Goal: Information Seeking & Learning: Learn about a topic

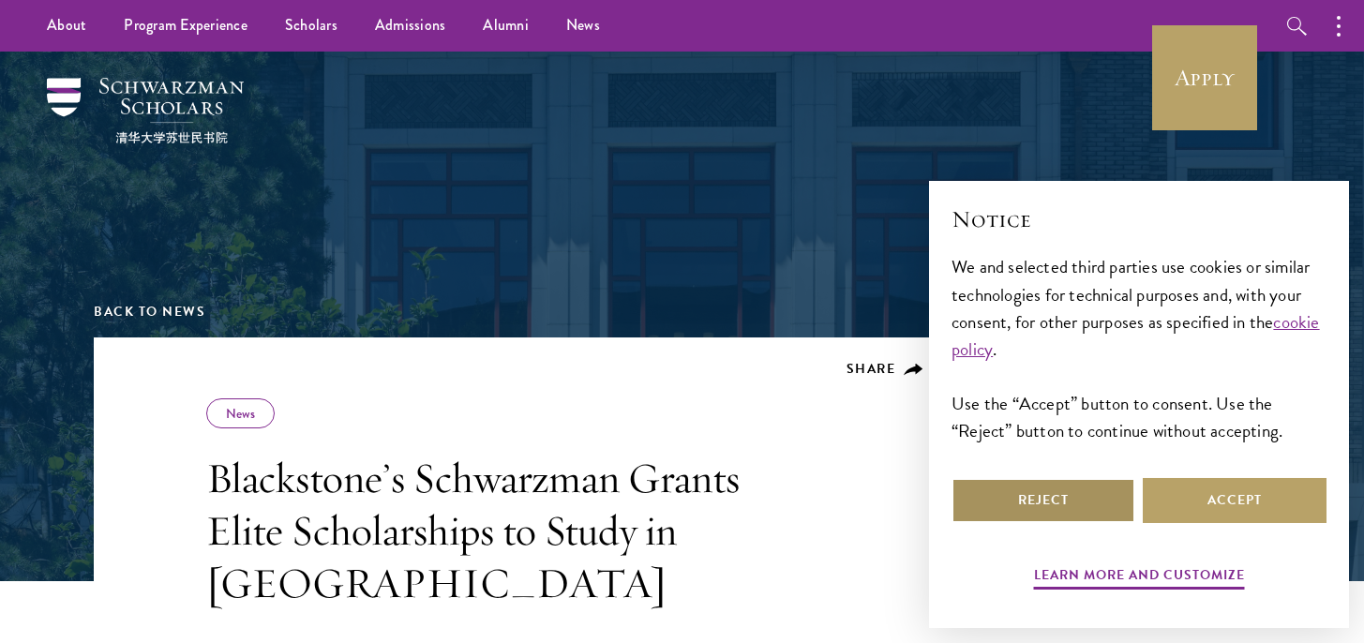
click at [1112, 508] on button "Reject" at bounding box center [1044, 500] width 184 height 45
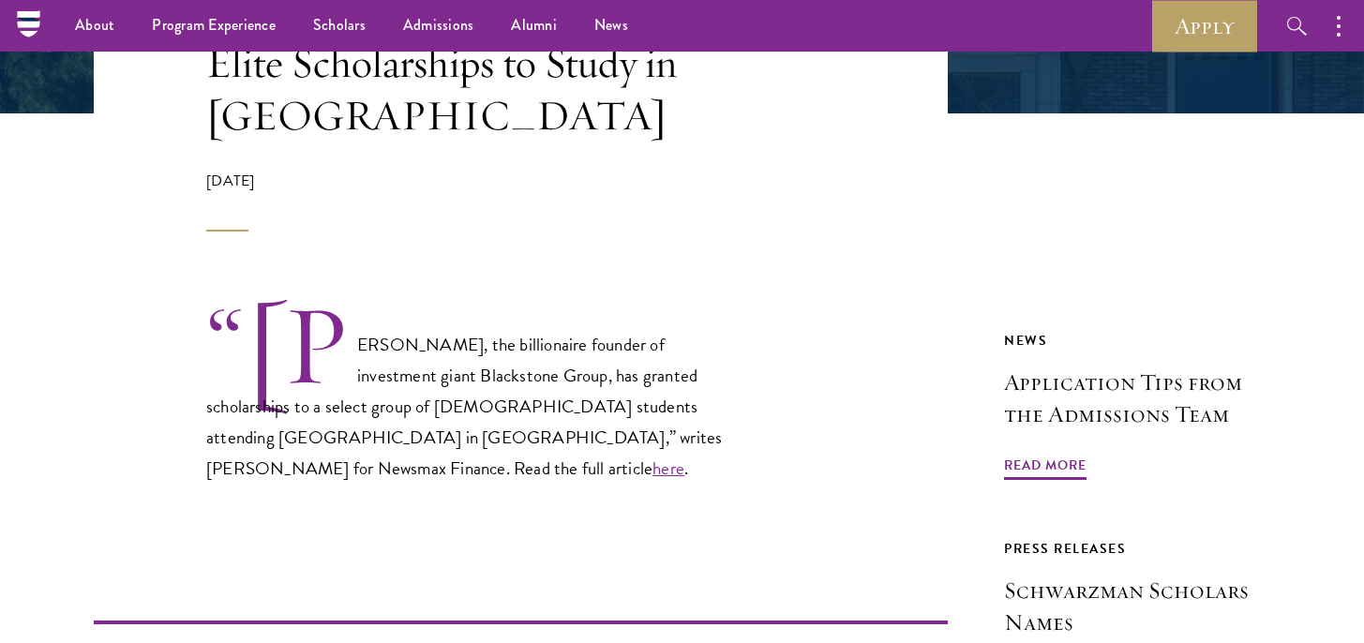
scroll to position [451, 0]
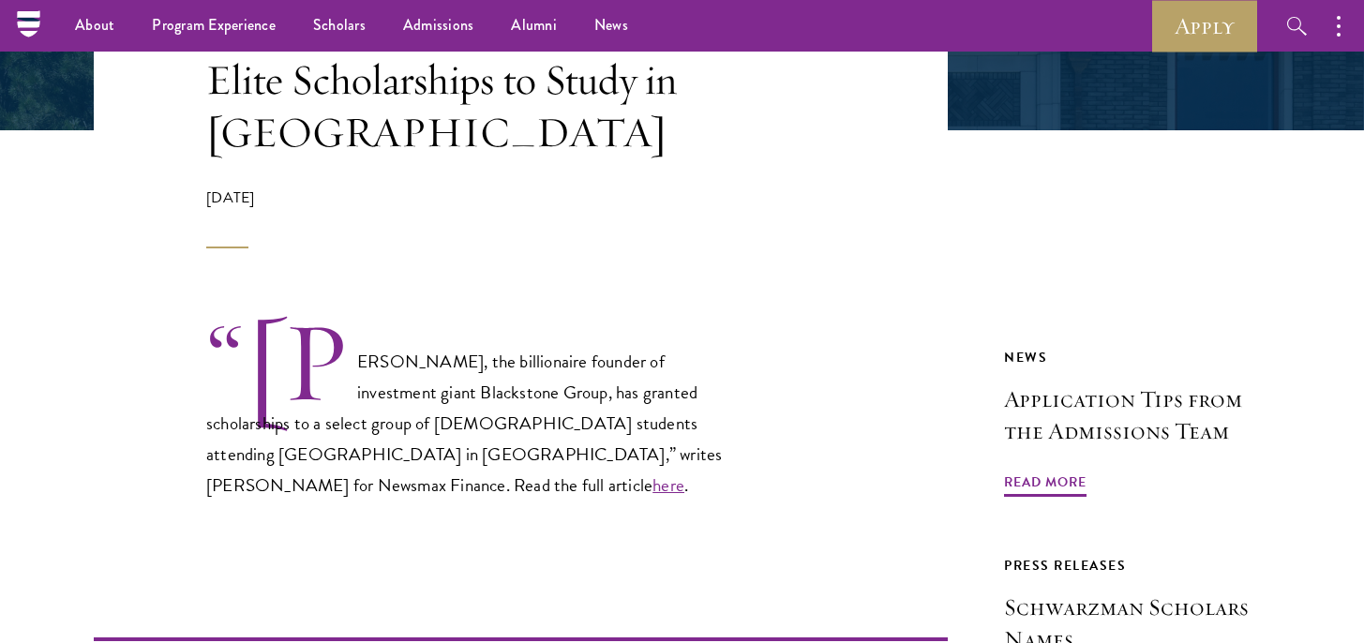
click at [609, 364] on p "“Stephen A. Schwarzman, the billionaire founder of investment giant Blackstone …" at bounding box center [473, 410] width 534 height 182
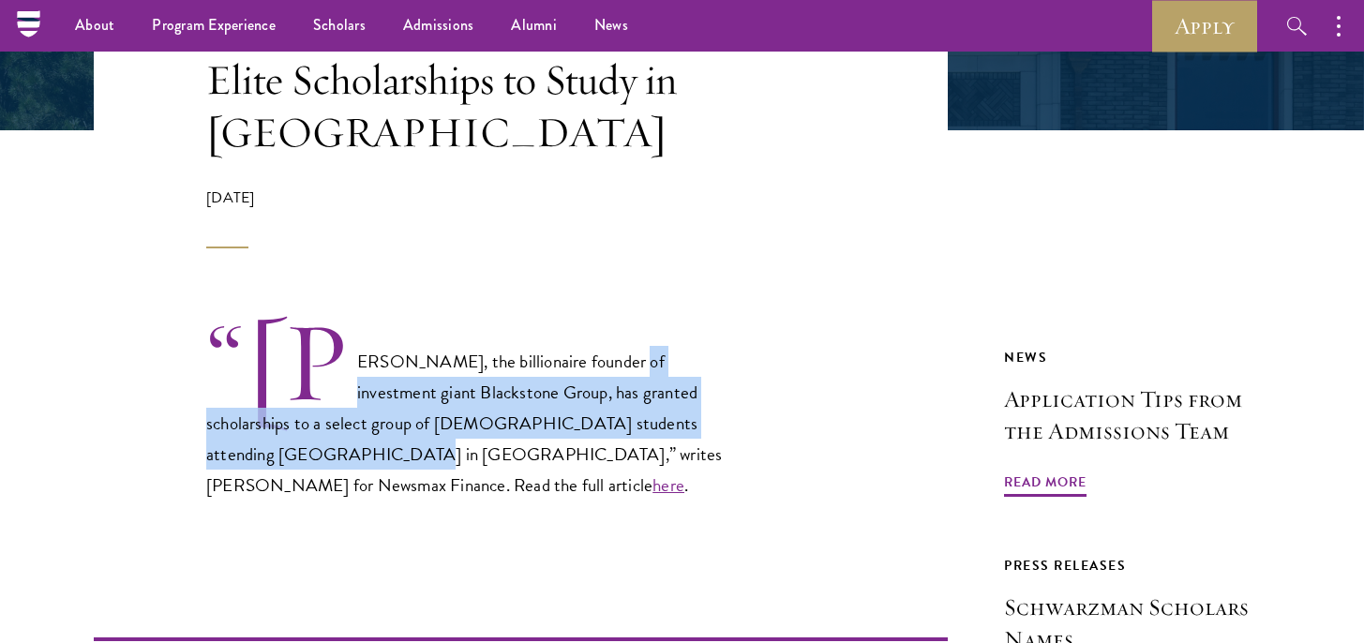
drag, startPoint x: 609, startPoint y: 364, endPoint x: 567, endPoint y: 409, distance: 61.1
click at [567, 409] on p "“Stephen A. Schwarzman, the billionaire founder of investment giant Blackstone …" at bounding box center [473, 410] width 534 height 182
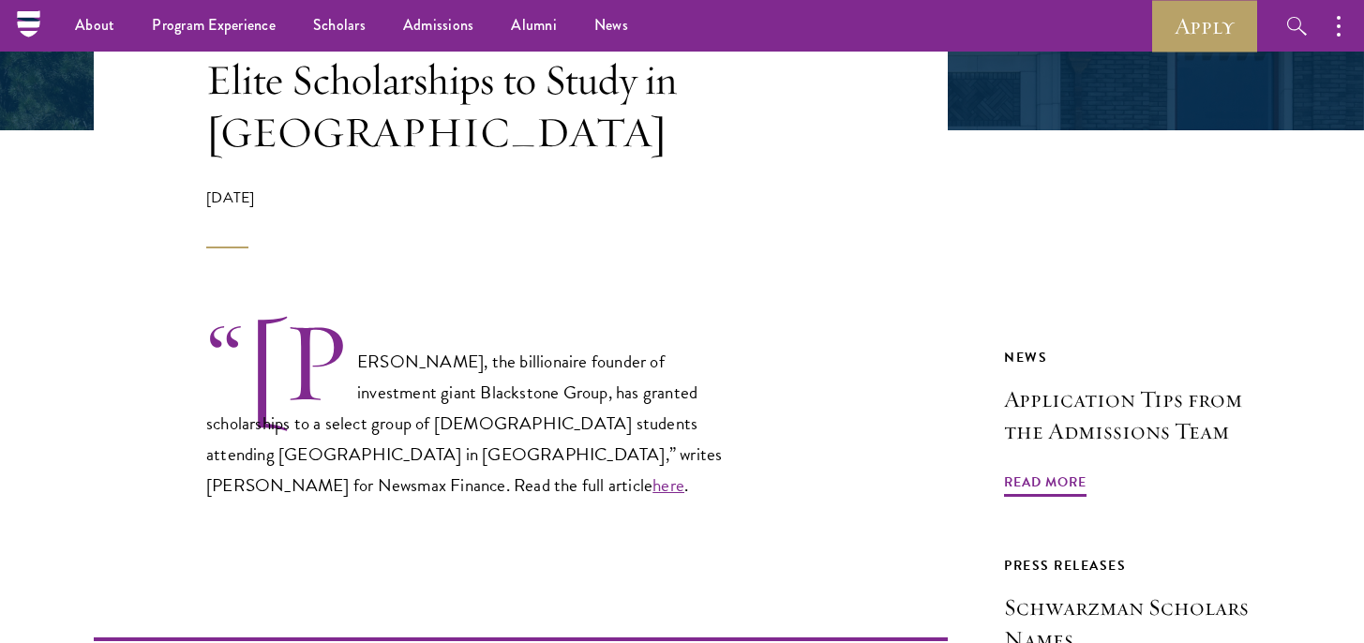
click at [567, 409] on p "“Stephen A. Schwarzman, the billionaire founder of investment giant Blackstone …" at bounding box center [473, 410] width 534 height 182
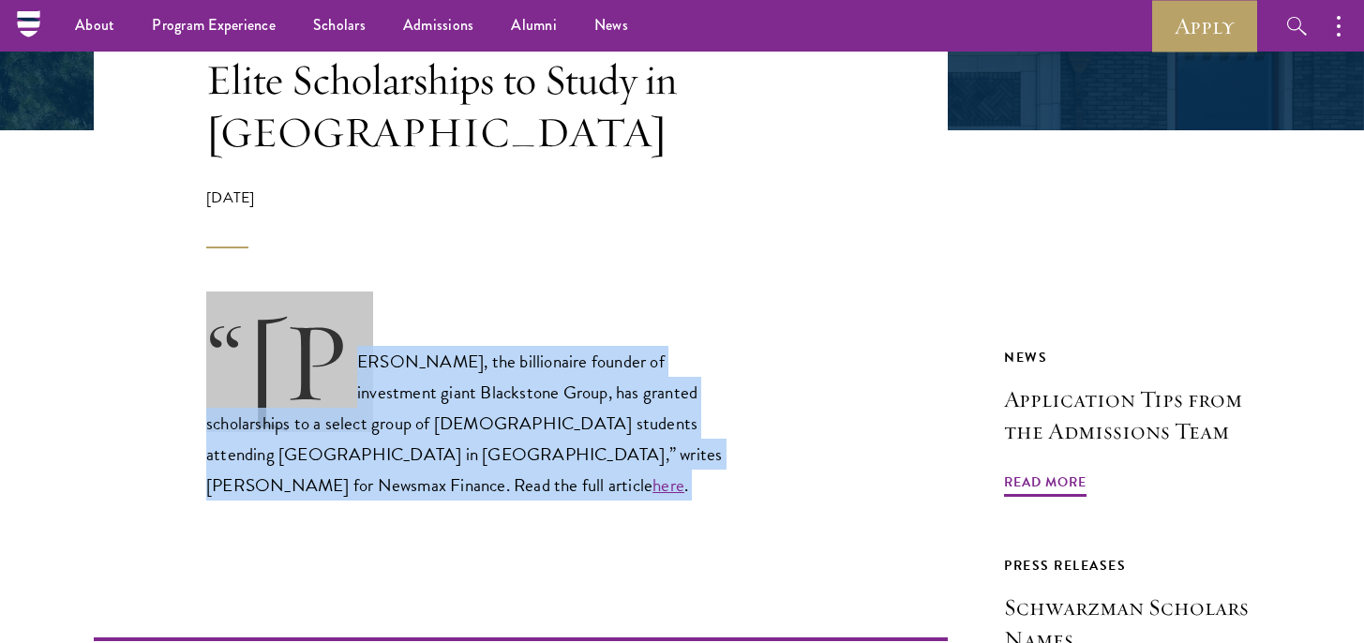
drag, startPoint x: 567, startPoint y: 409, endPoint x: 567, endPoint y: 377, distance: 31.9
click at [567, 384] on p "“Stephen A. Schwarzman, the billionaire founder of investment giant Blackstone …" at bounding box center [473, 410] width 534 height 182
click at [567, 377] on p "“Stephen A. Schwarzman, the billionaire founder of investment giant Blackstone …" at bounding box center [473, 410] width 534 height 182
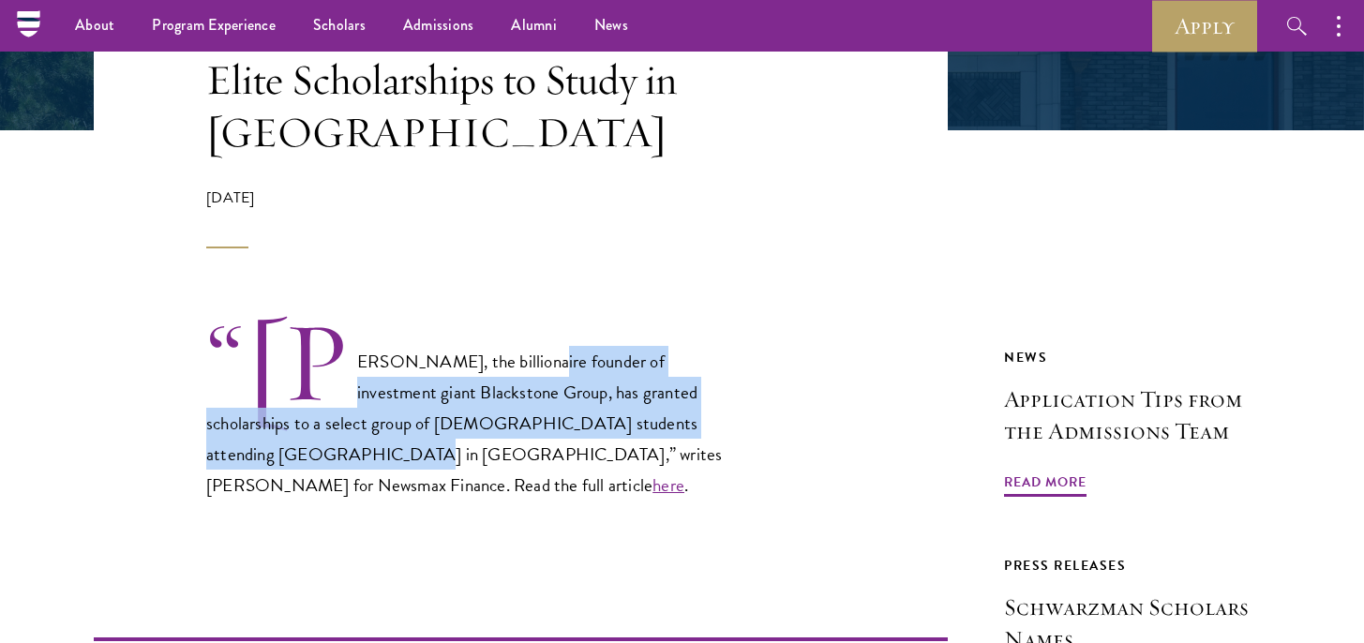
drag, startPoint x: 567, startPoint y: 377, endPoint x: 557, endPoint y: 420, distance: 44.3
click at [557, 420] on p "“Stephen A. Schwarzman, the billionaire founder of investment giant Blackstone …" at bounding box center [473, 410] width 534 height 182
drag, startPoint x: 557, startPoint y: 420, endPoint x: 510, endPoint y: 352, distance: 83.0
click at [510, 352] on p "“Stephen A. Schwarzman, the billionaire founder of investment giant Blackstone …" at bounding box center [473, 410] width 534 height 182
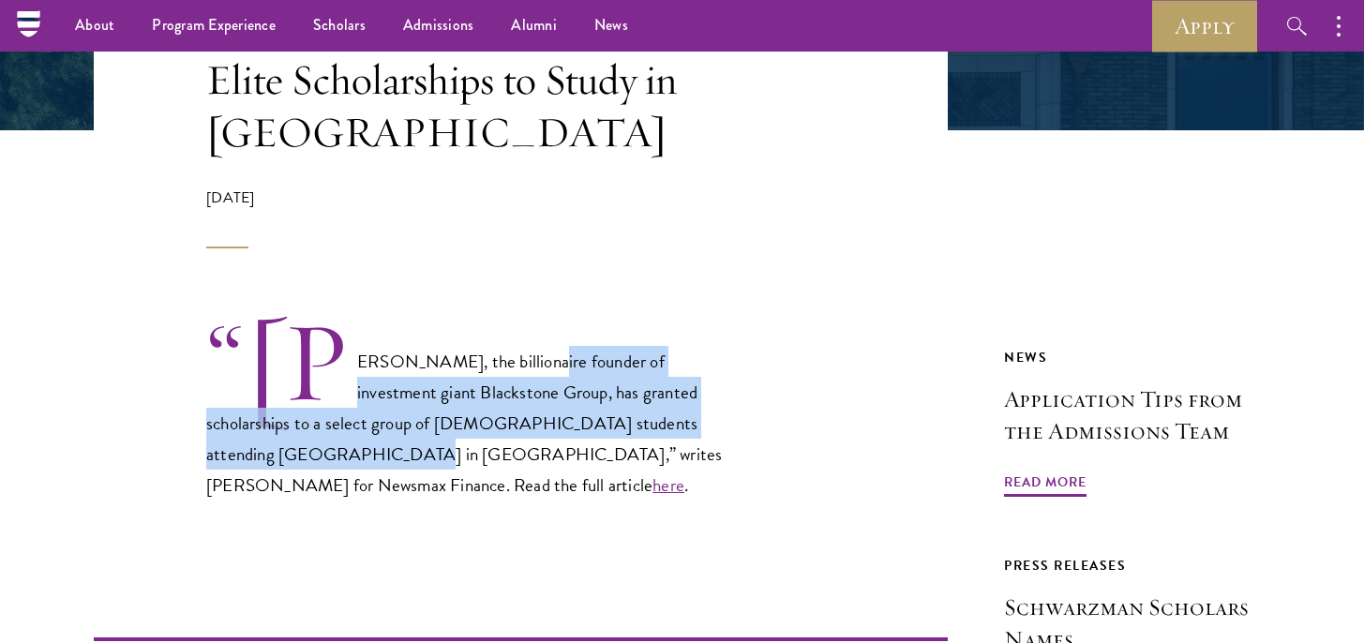
click at [510, 352] on p "“Stephen A. Schwarzman, the billionaire founder of investment giant Blackstone …" at bounding box center [473, 410] width 534 height 182
drag, startPoint x: 510, startPoint y: 352, endPoint x: 510, endPoint y: 417, distance: 65.6
click at [510, 417] on p "“Stephen A. Schwarzman, the billionaire founder of investment giant Blackstone …" at bounding box center [473, 410] width 534 height 182
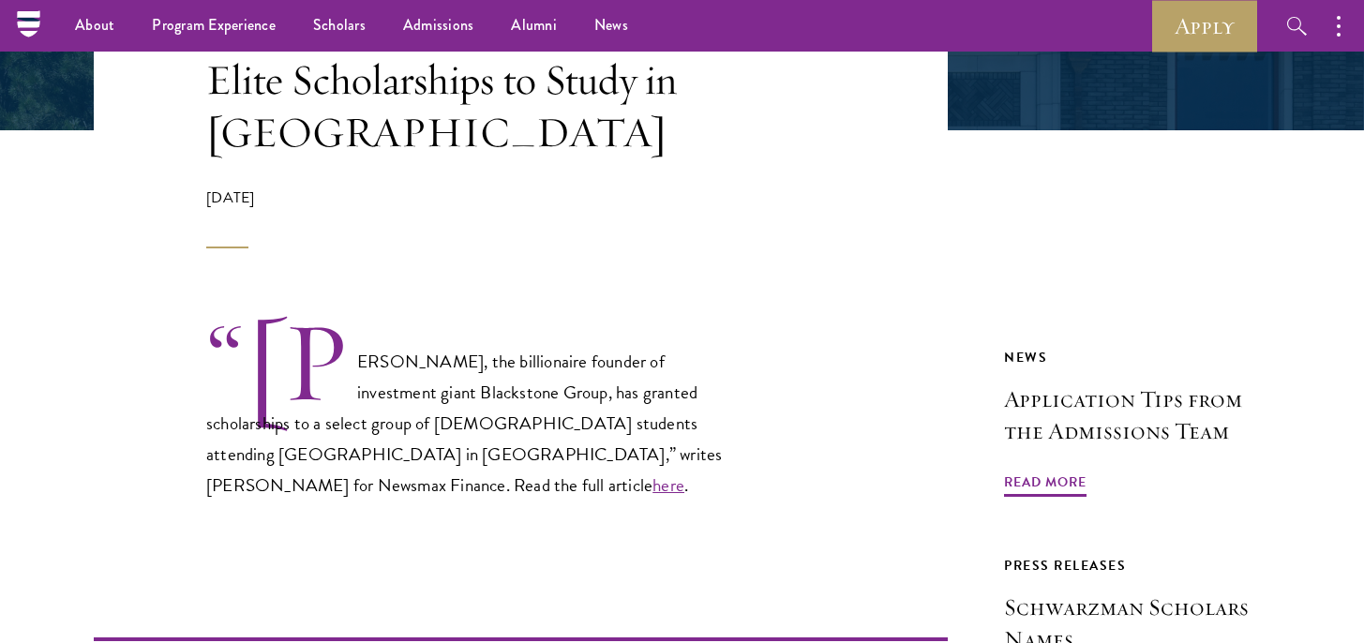
click at [510, 417] on p "“Stephen A. Schwarzman, the billionaire founder of investment giant Blackstone …" at bounding box center [473, 410] width 534 height 182
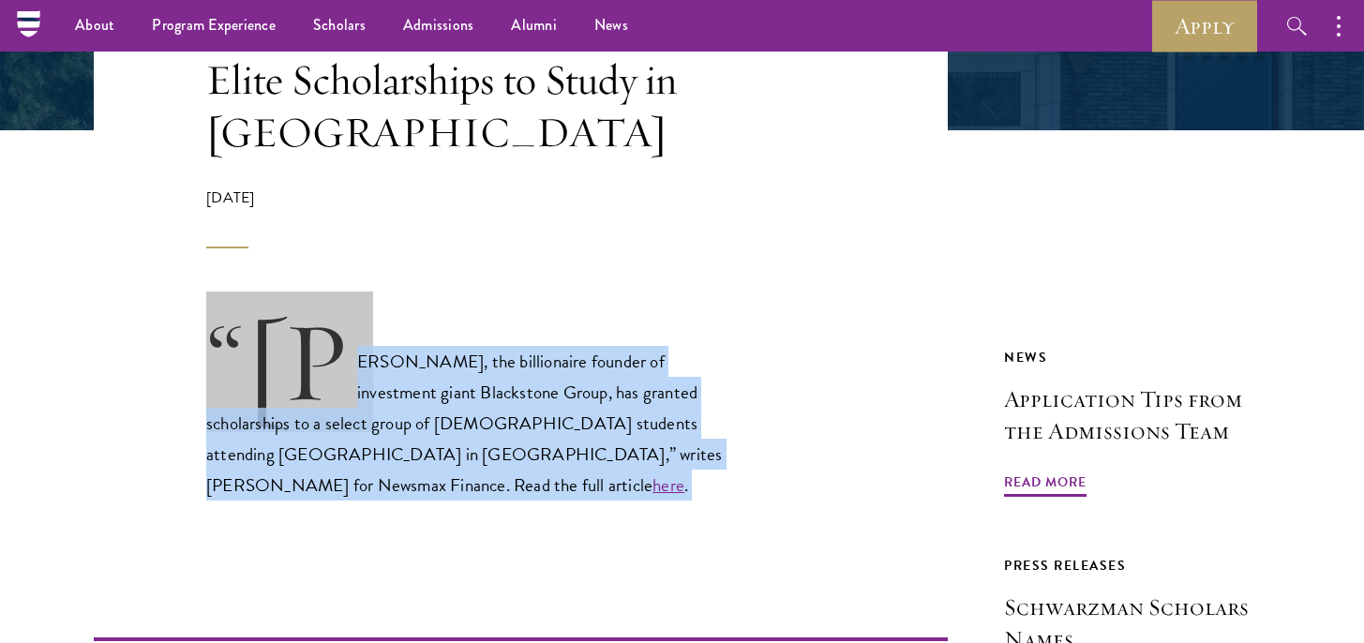
click at [510, 417] on p "“Stephen A. Schwarzman, the billionaire founder of investment giant Blackstone …" at bounding box center [473, 410] width 534 height 182
click at [508, 429] on p "“Stephen A. Schwarzman, the billionaire founder of investment giant Blackstone …" at bounding box center [473, 410] width 534 height 182
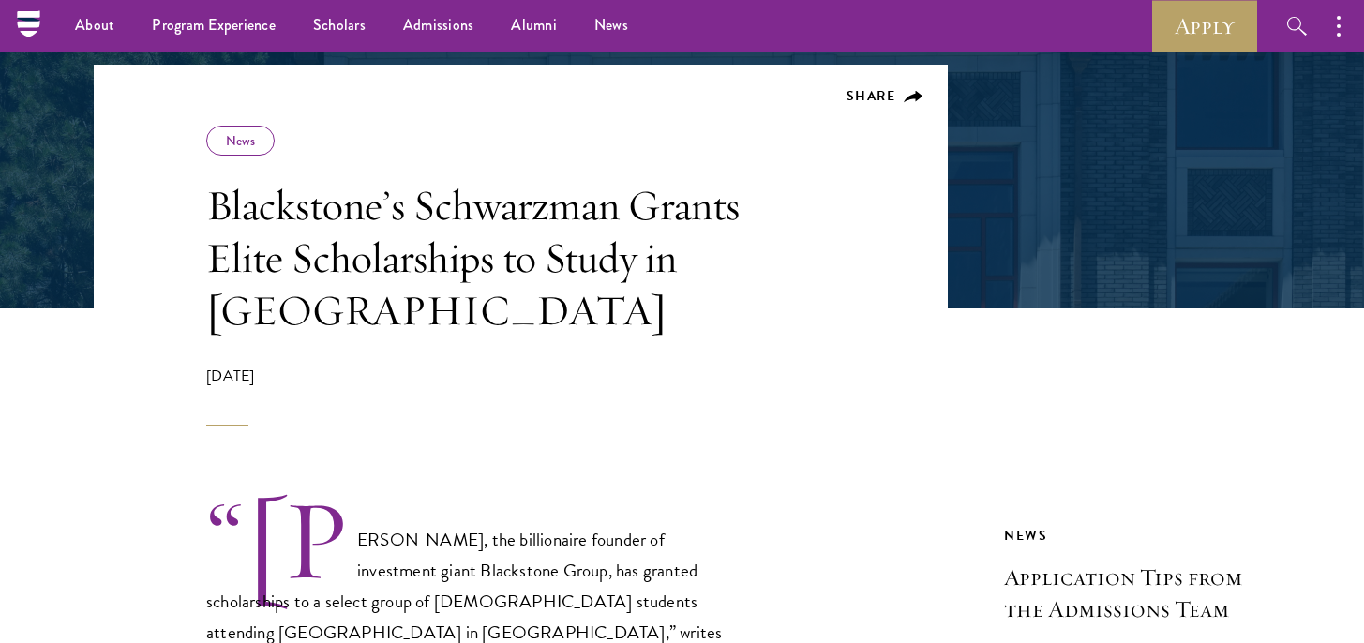
scroll to position [0, 0]
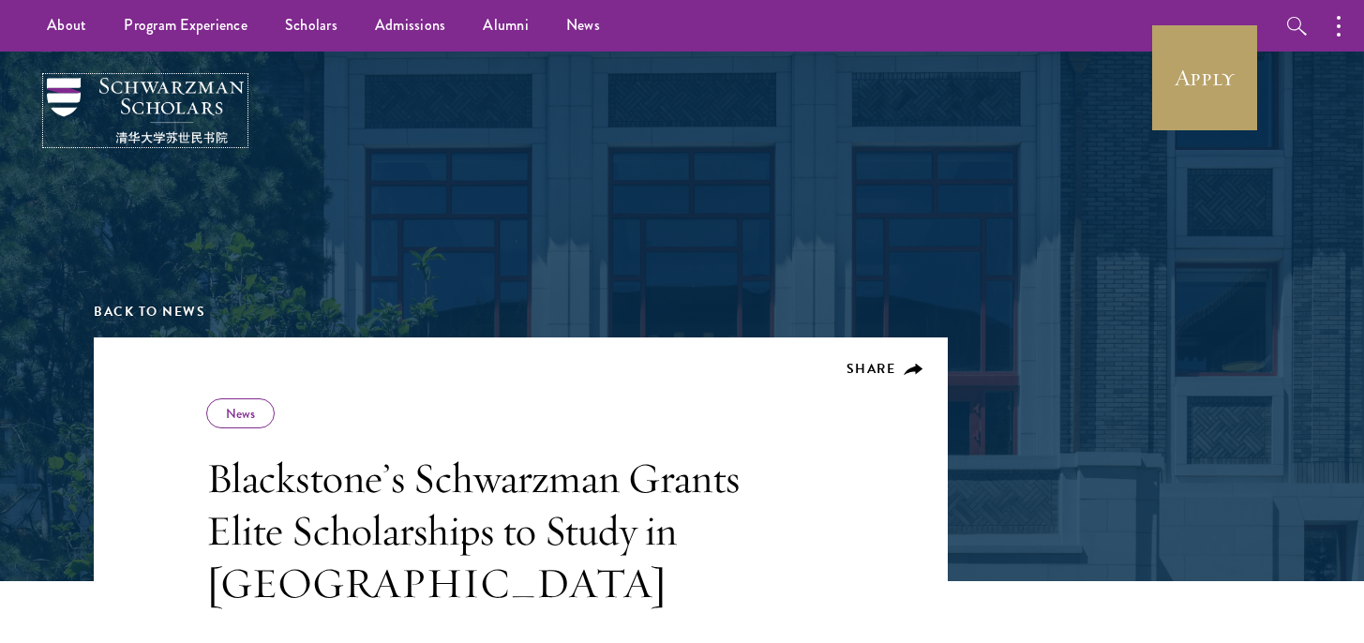
click at [198, 107] on img at bounding box center [145, 111] width 197 height 66
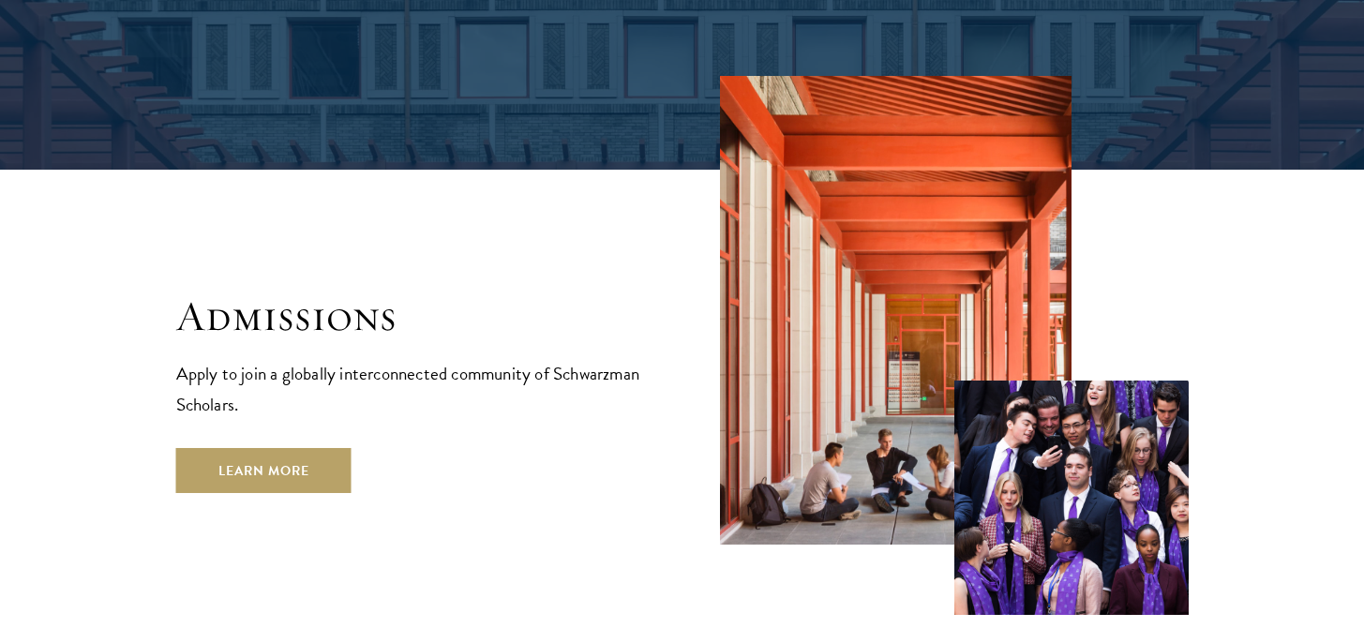
scroll to position [2980, 0]
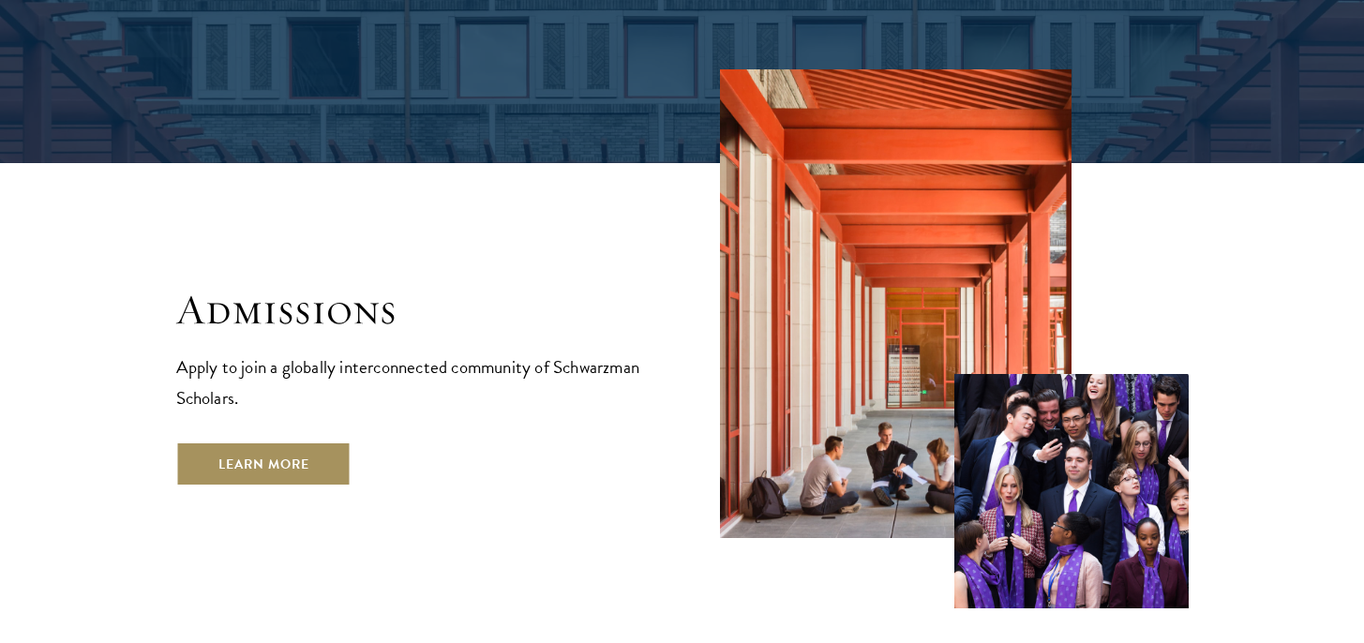
click at [317, 442] on link "Learn More" at bounding box center [263, 464] width 175 height 45
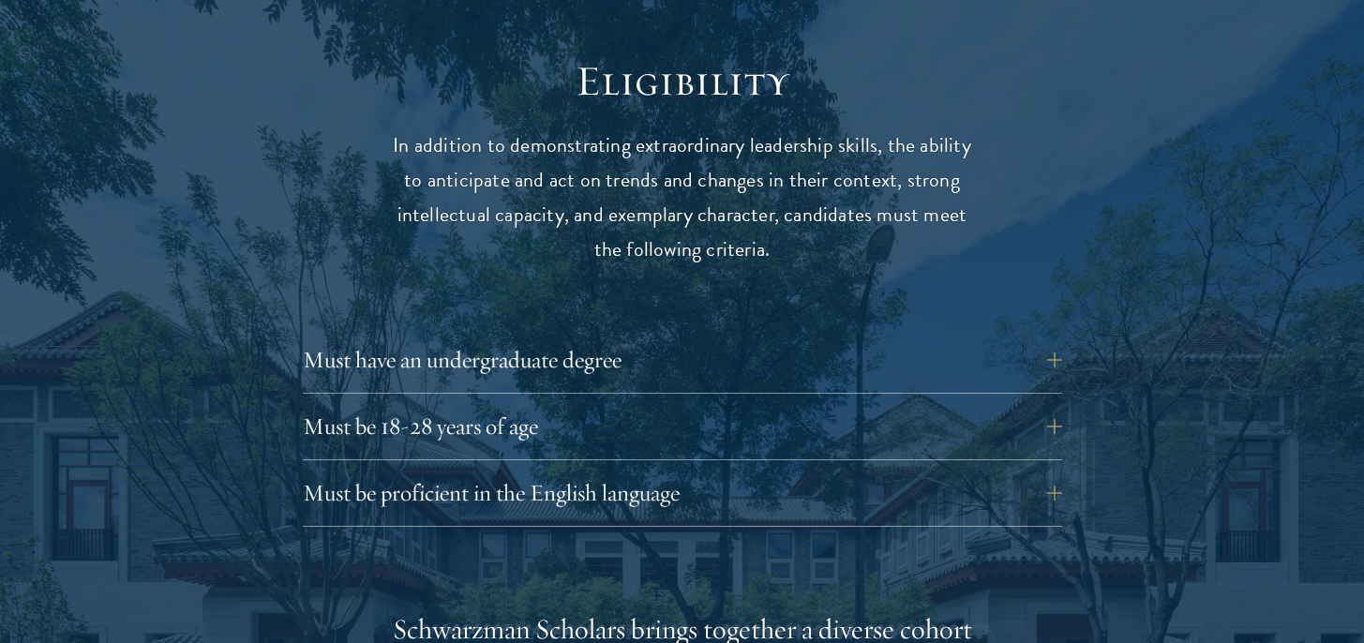
scroll to position [2450, 0]
click at [475, 470] on button "Must be proficient in the English language" at bounding box center [697, 492] width 760 height 45
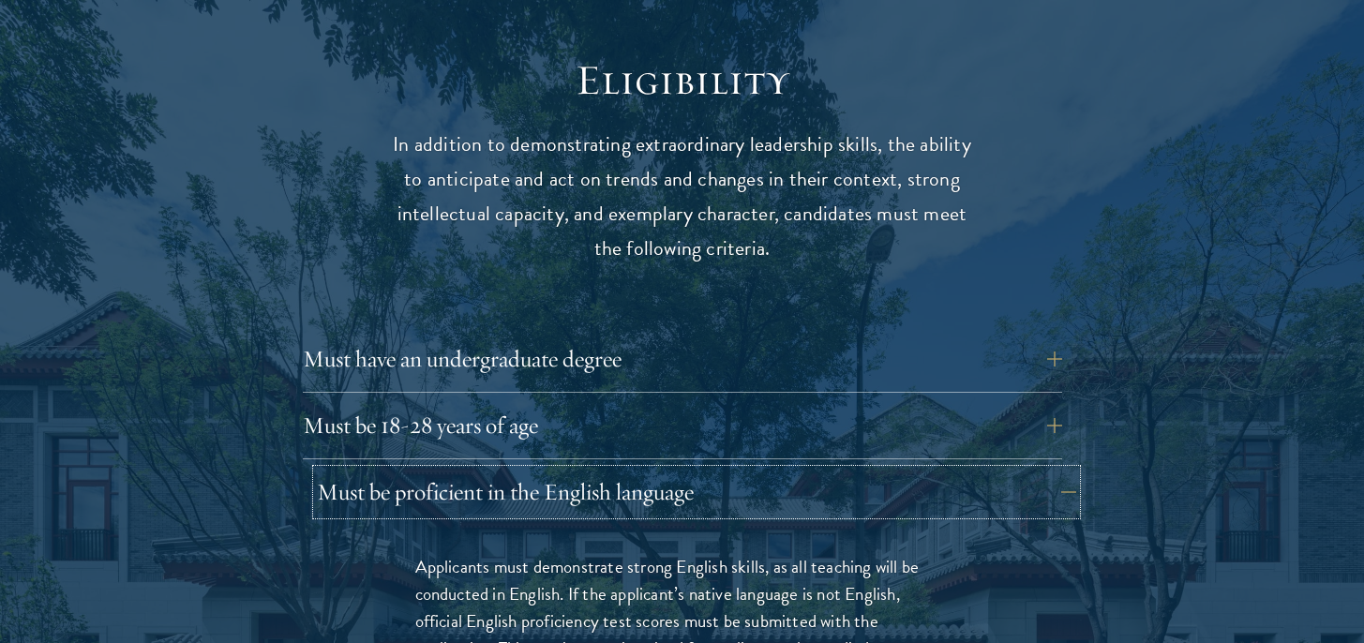
click at [475, 470] on button "Must be proficient in the English language" at bounding box center [697, 492] width 760 height 45
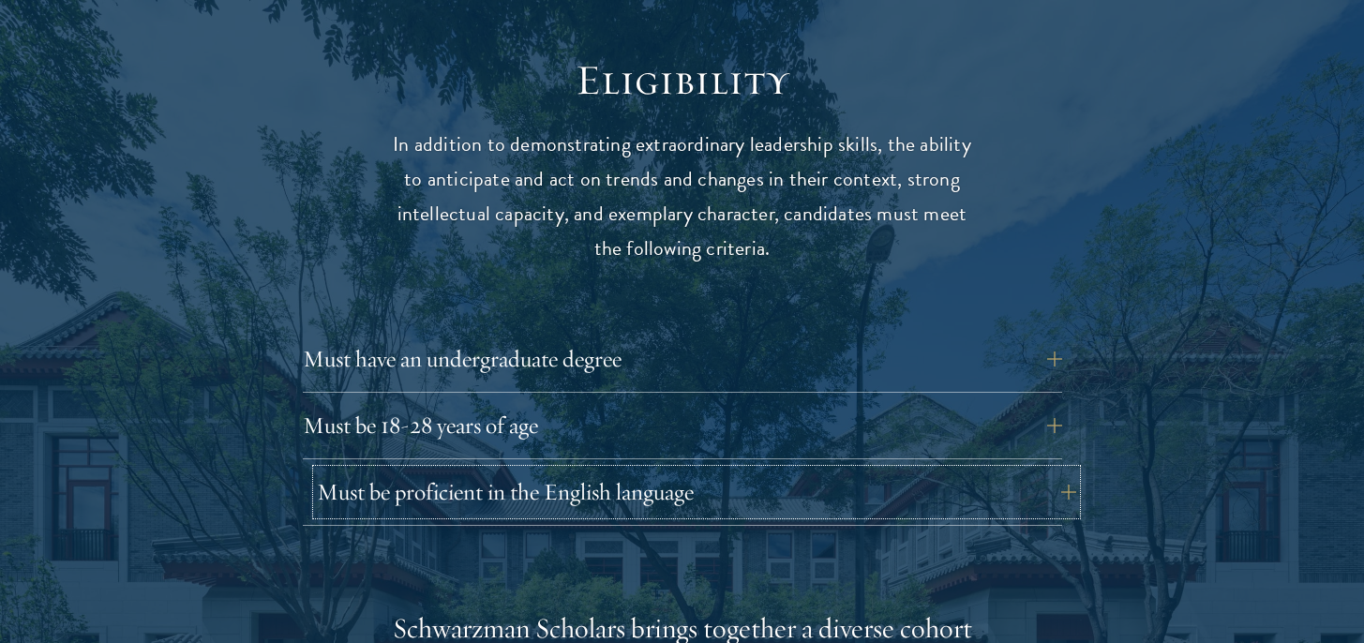
click at [475, 470] on button "Must be proficient in the English language" at bounding box center [697, 492] width 760 height 45
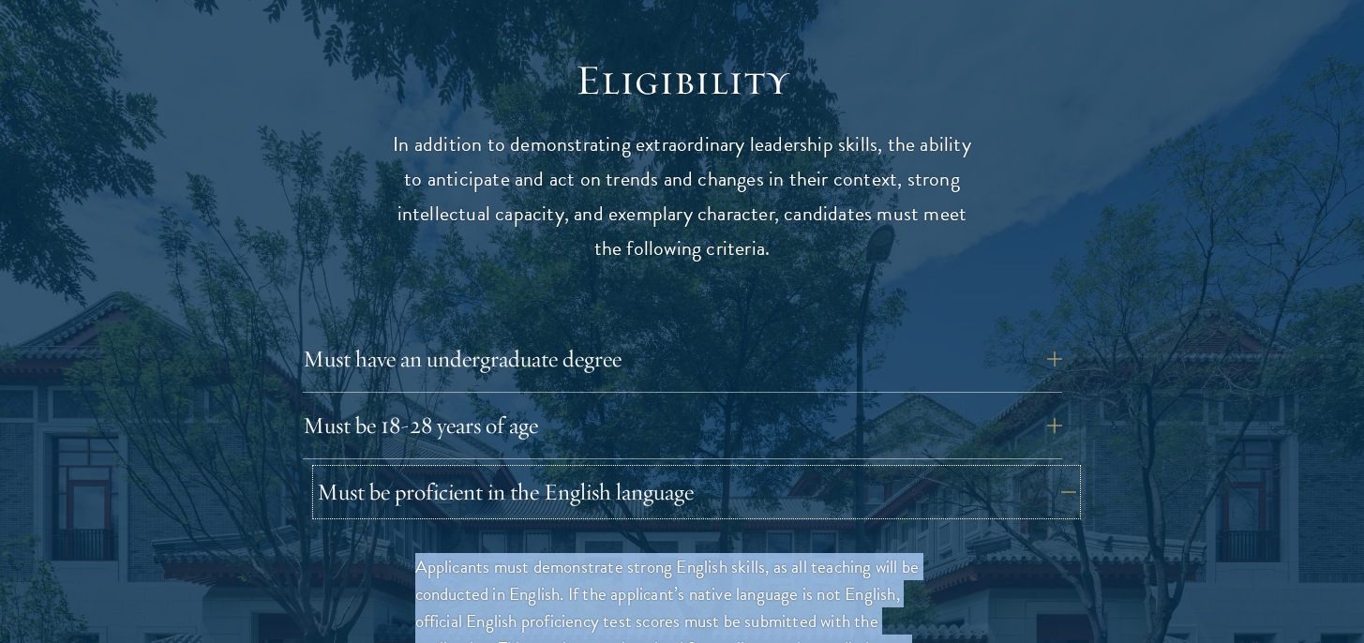
click at [502, 470] on button "Must be proficient in the English language" at bounding box center [697, 492] width 760 height 45
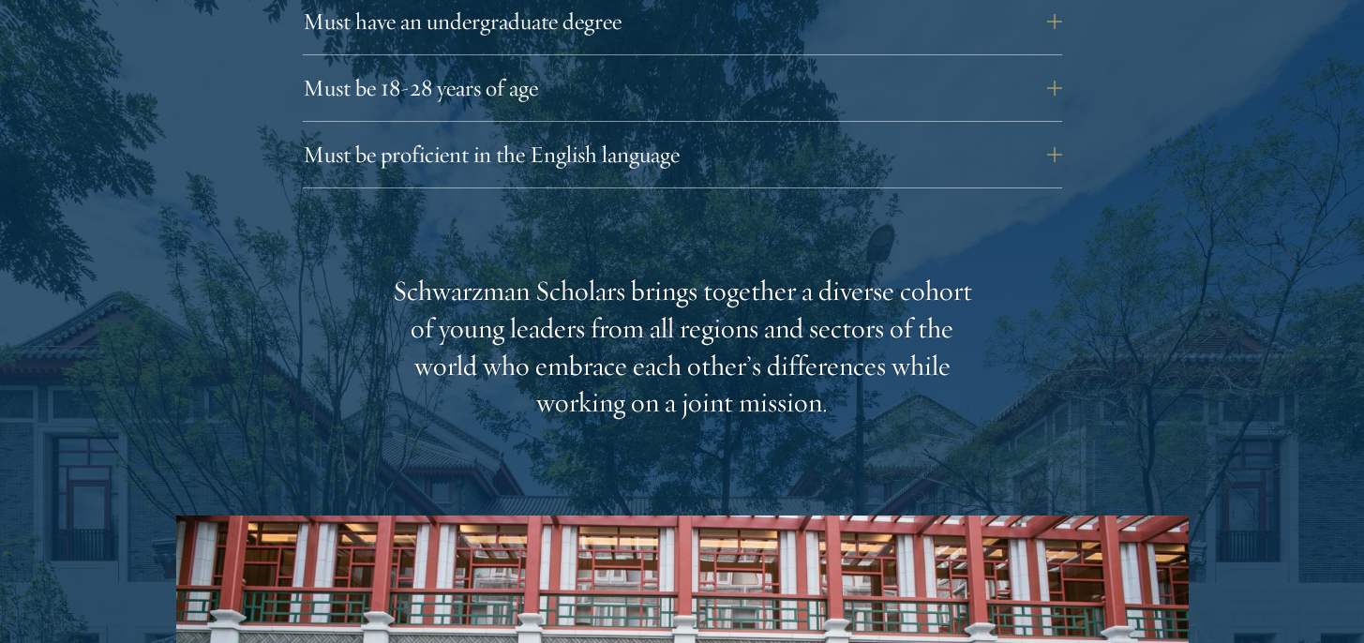
click at [573, 297] on div "Schwarzman Scholars brings together a diverse cohort of young leaders from all …" at bounding box center [682, 348] width 581 height 150
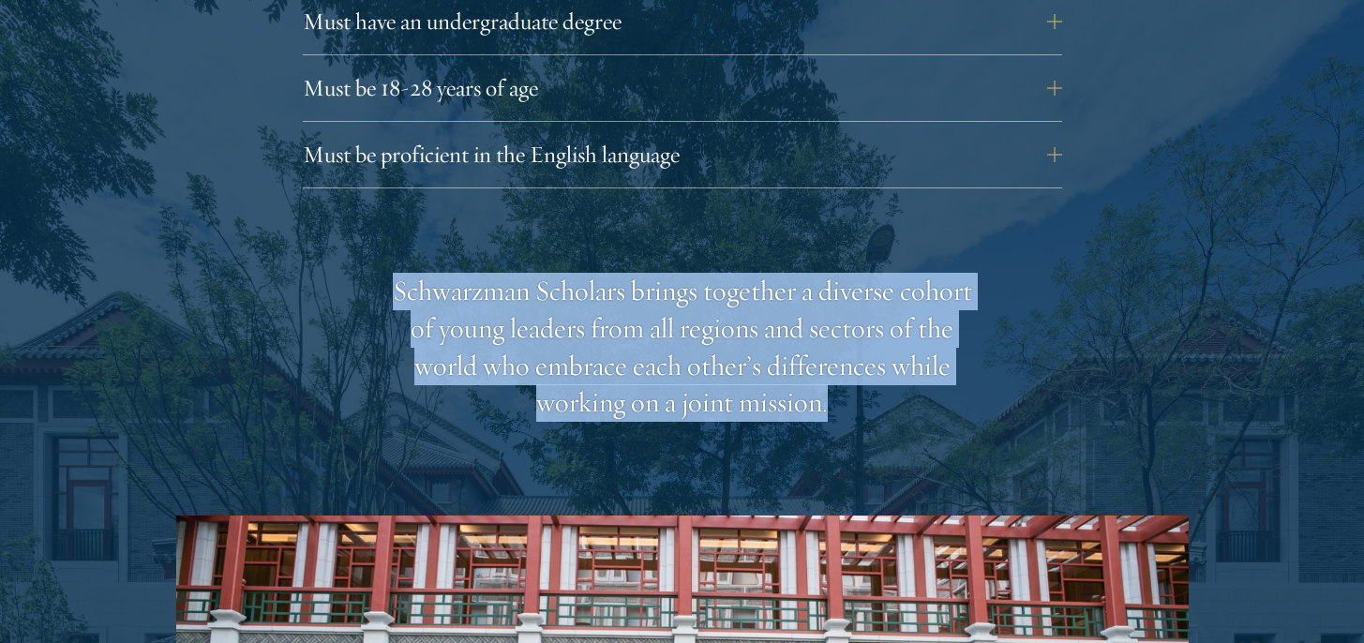
click at [573, 297] on div "Schwarzman Scholars brings together a diverse cohort of young leaders from all …" at bounding box center [682, 348] width 581 height 150
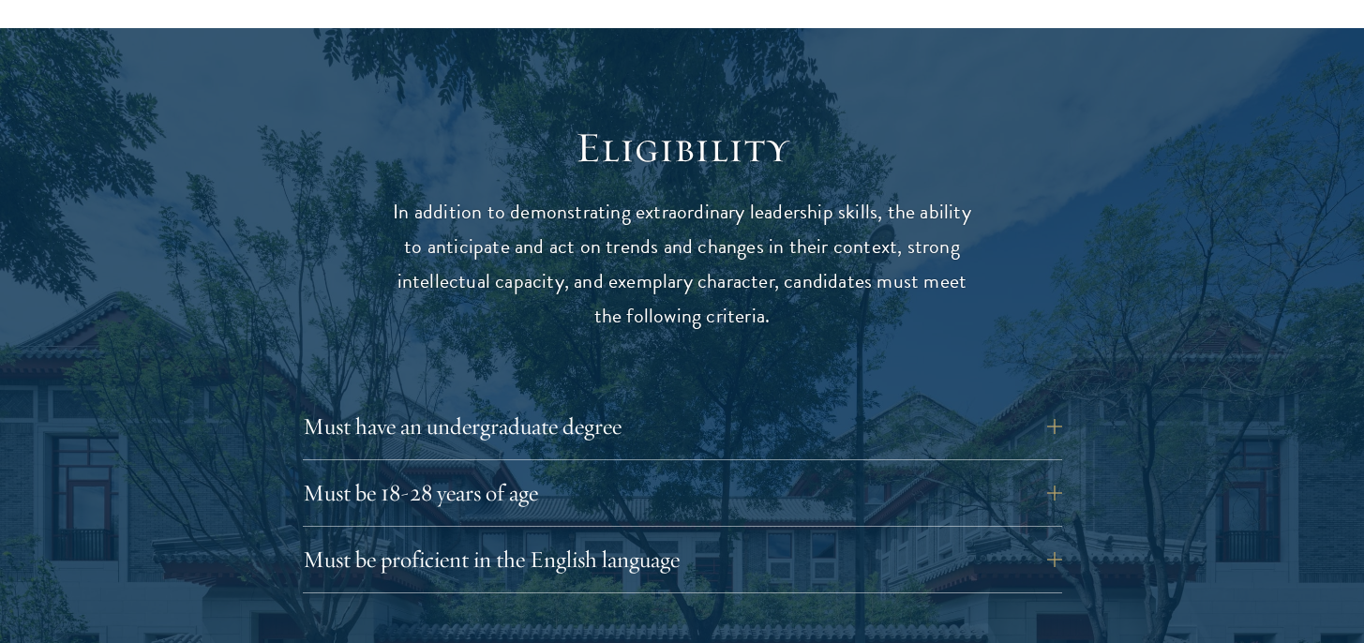
scroll to position [2385, 0]
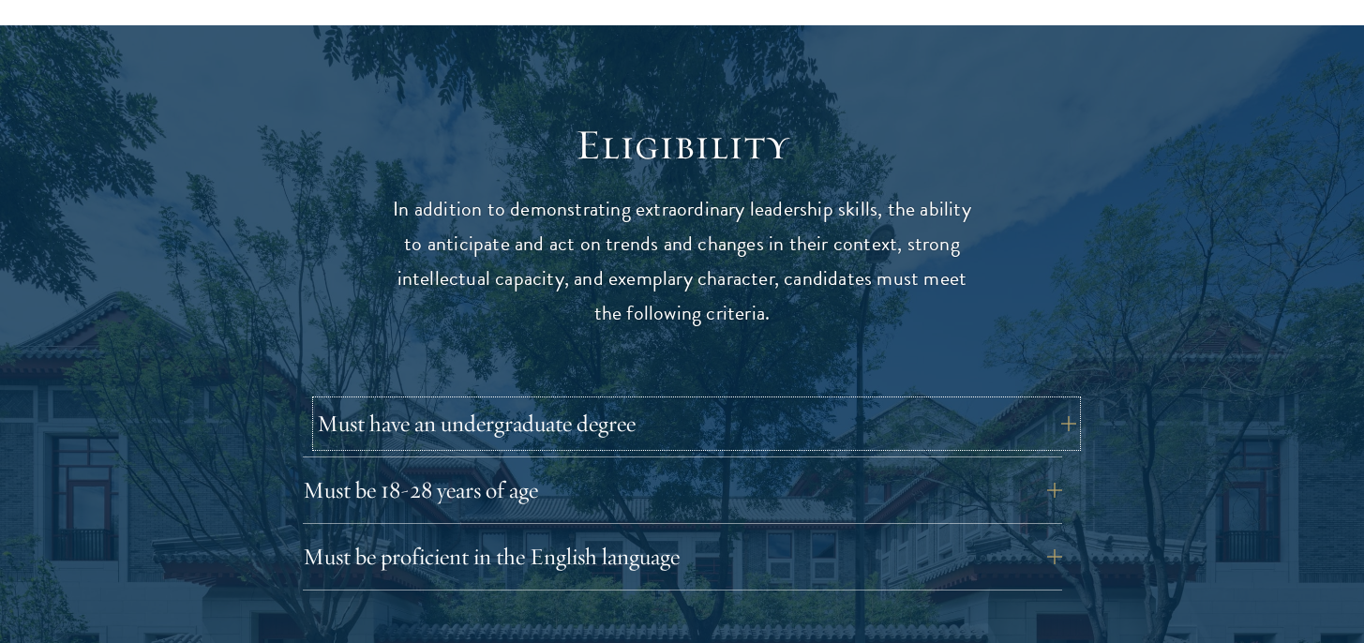
click at [591, 401] on button "Must have an undergraduate degree" at bounding box center [697, 423] width 760 height 45
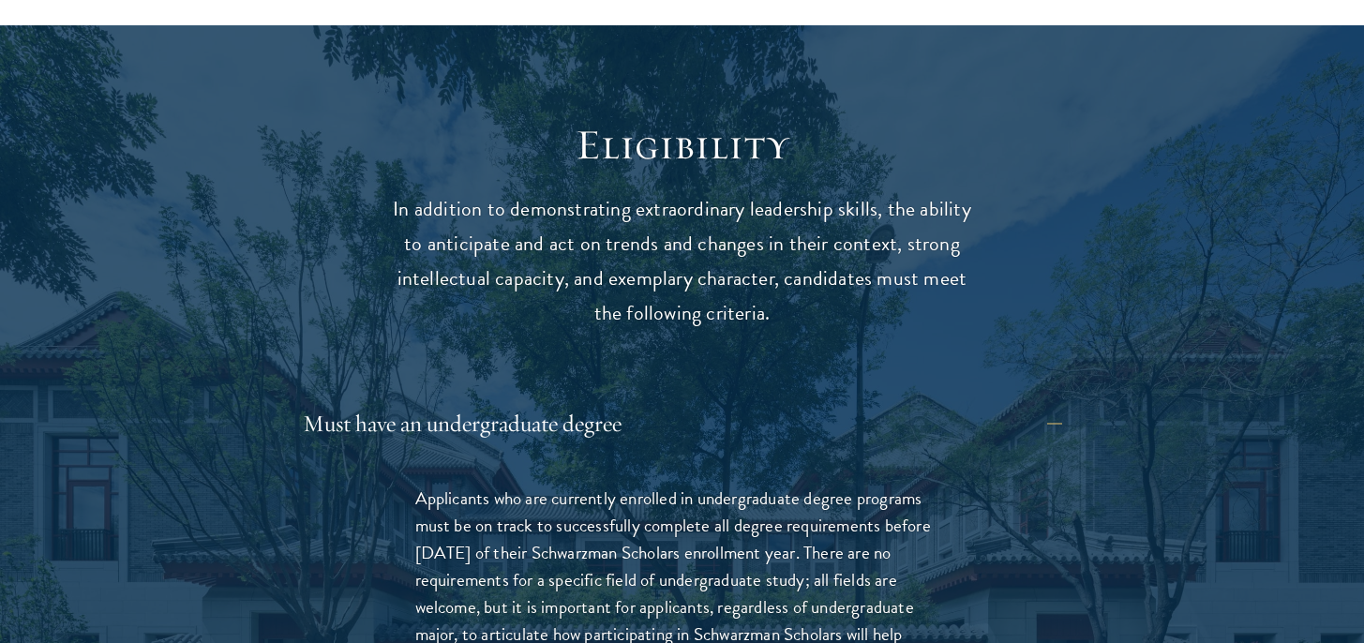
click at [550, 457] on div "Applicants who are currently enrolled in undergraduate degree programs must be …" at bounding box center [682, 589] width 647 height 265
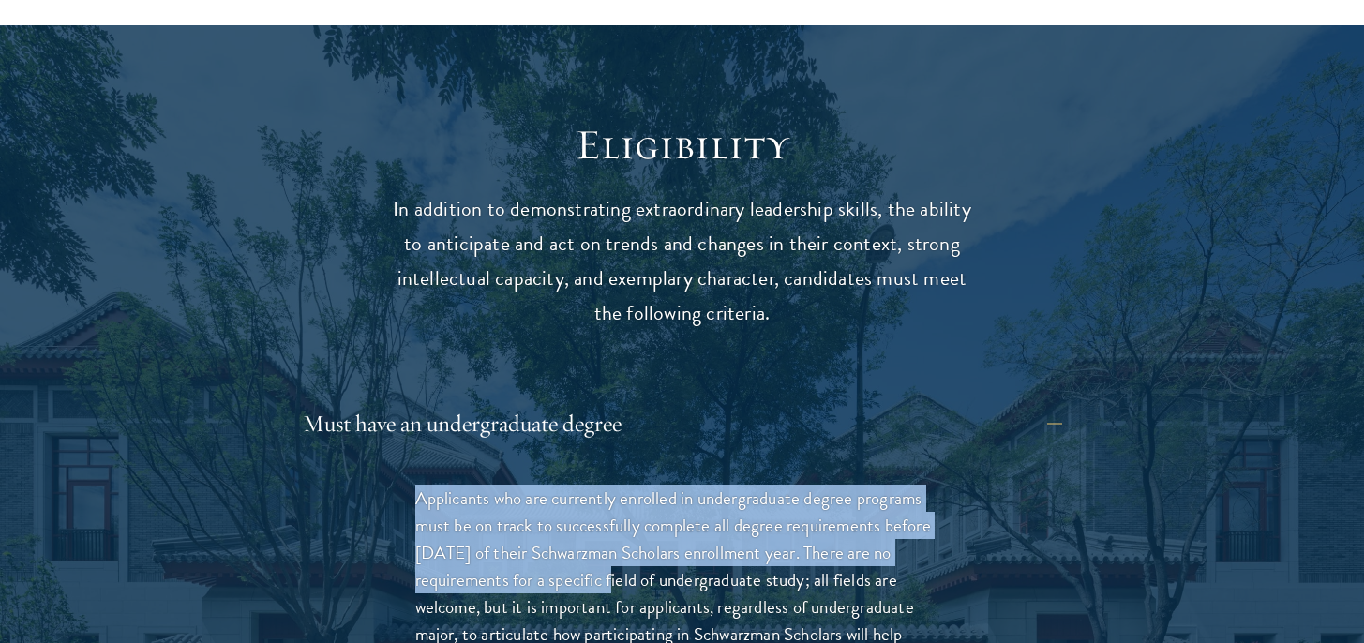
drag, startPoint x: 550, startPoint y: 444, endPoint x: 549, endPoint y: 540, distance: 95.6
click at [549, 542] on div "Applicants who are currently enrolled in undergraduate degree programs must be …" at bounding box center [682, 589] width 647 height 265
click at [549, 540] on p "Applicants who are currently enrolled in undergraduate degree programs must be …" at bounding box center [682, 580] width 534 height 190
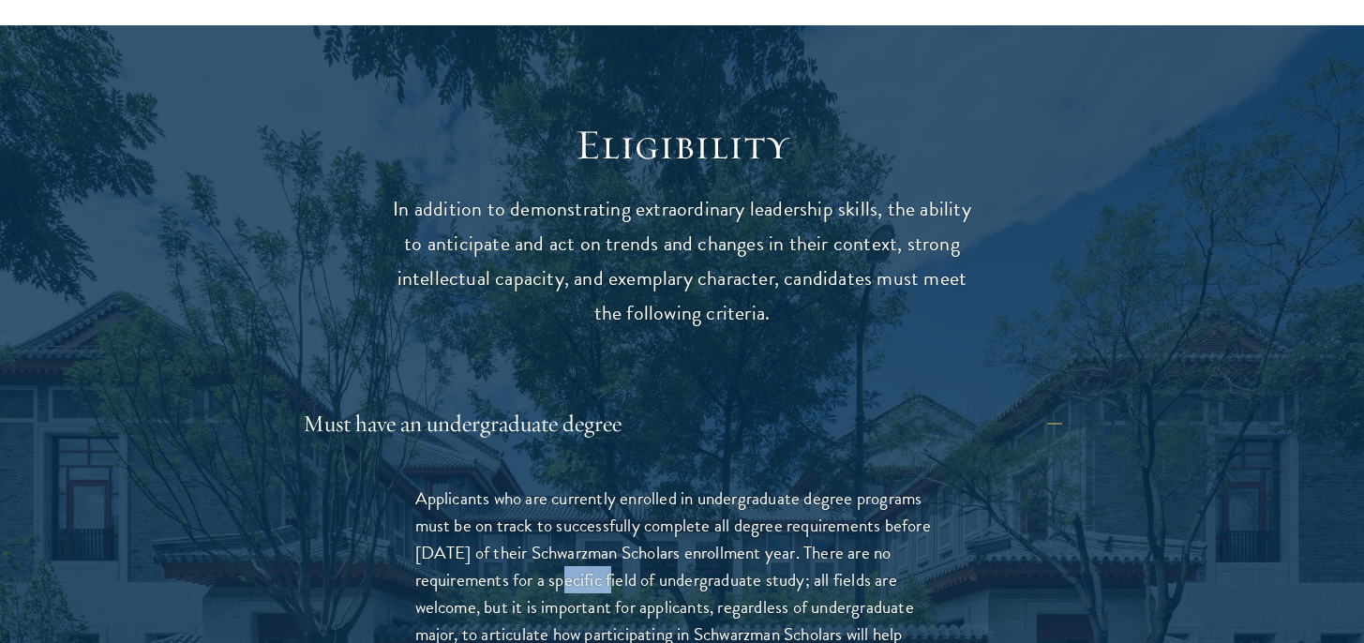
click at [549, 540] on p "Applicants who are currently enrolled in undergraduate degree programs must be …" at bounding box center [682, 580] width 534 height 190
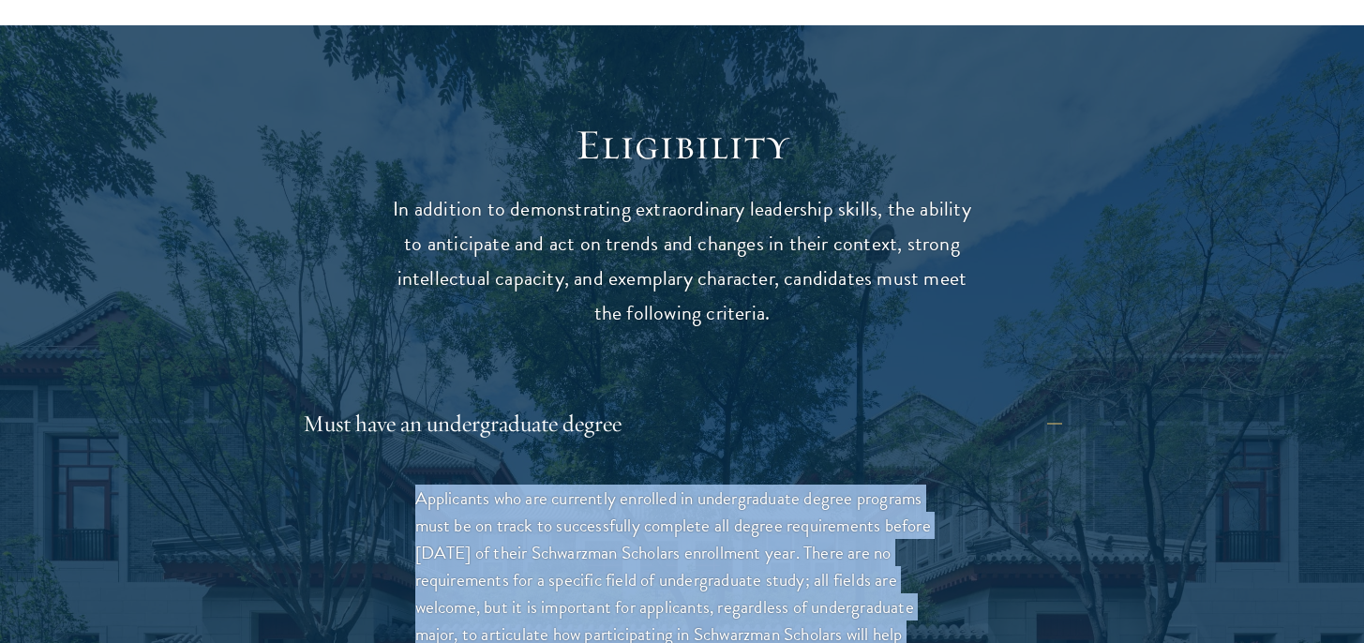
click at [549, 540] on p "Applicants who are currently enrolled in undergraduate degree programs must be …" at bounding box center [682, 580] width 534 height 190
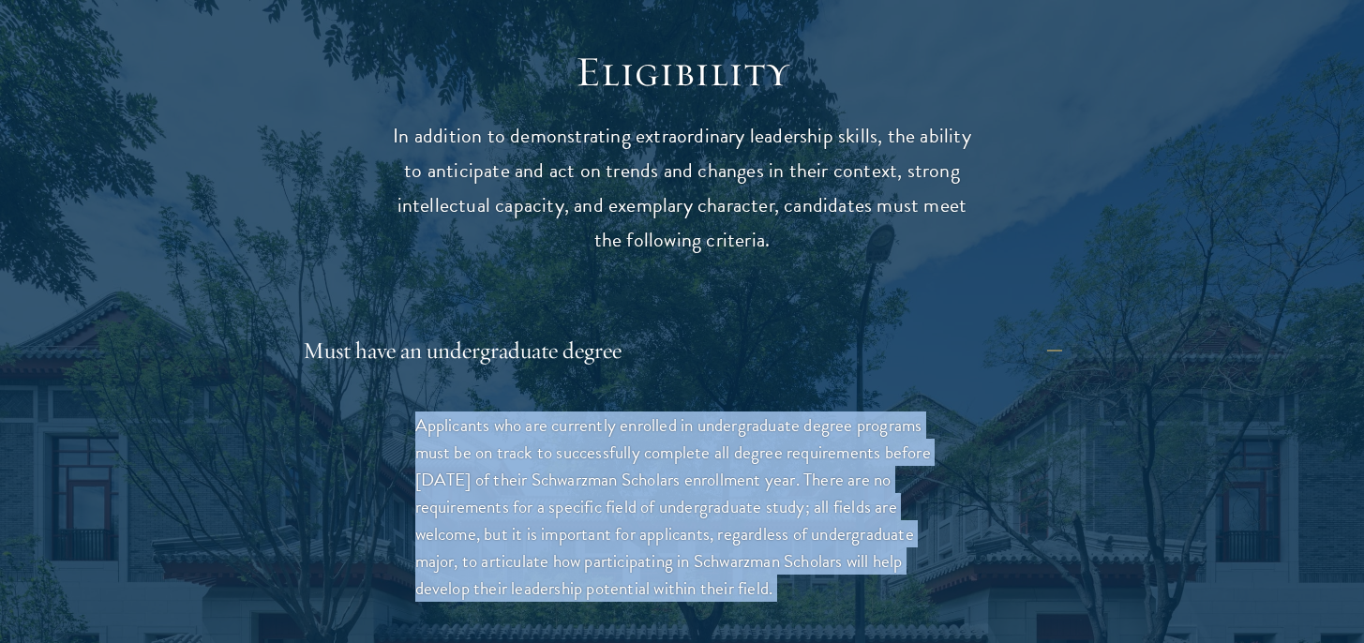
scroll to position [2476, 0]
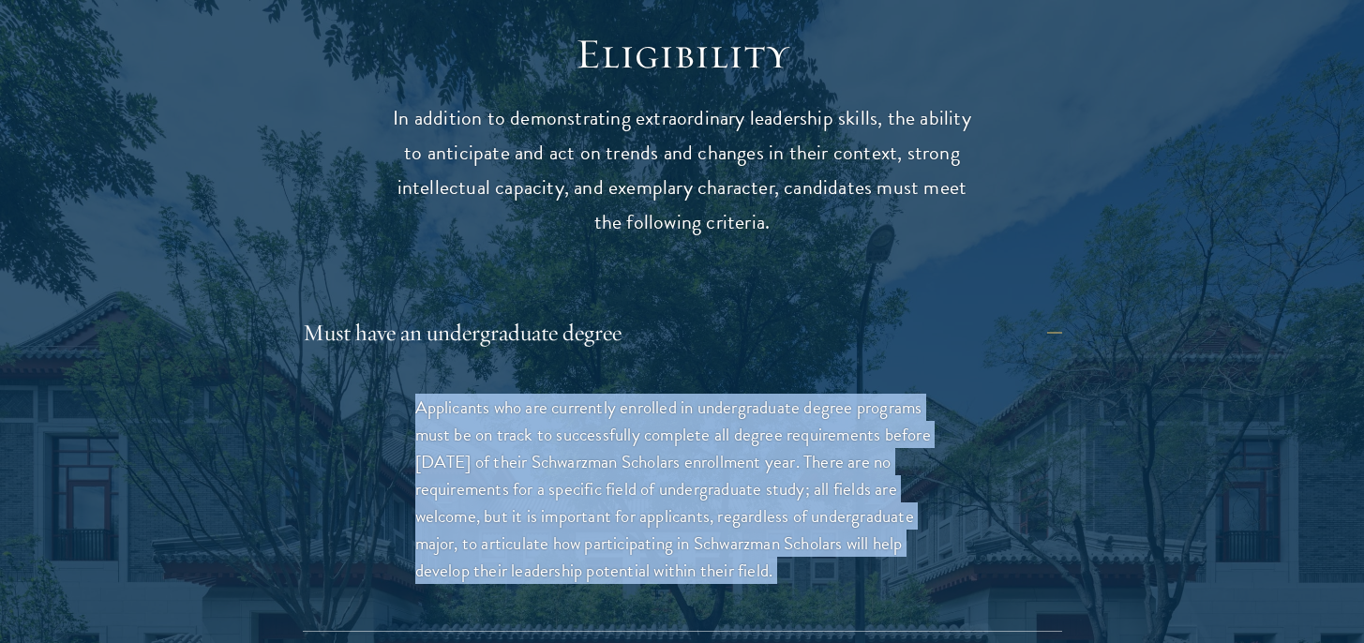
click at [562, 465] on p "Applicants who are currently enrolled in undergraduate degree programs must be …" at bounding box center [682, 489] width 534 height 190
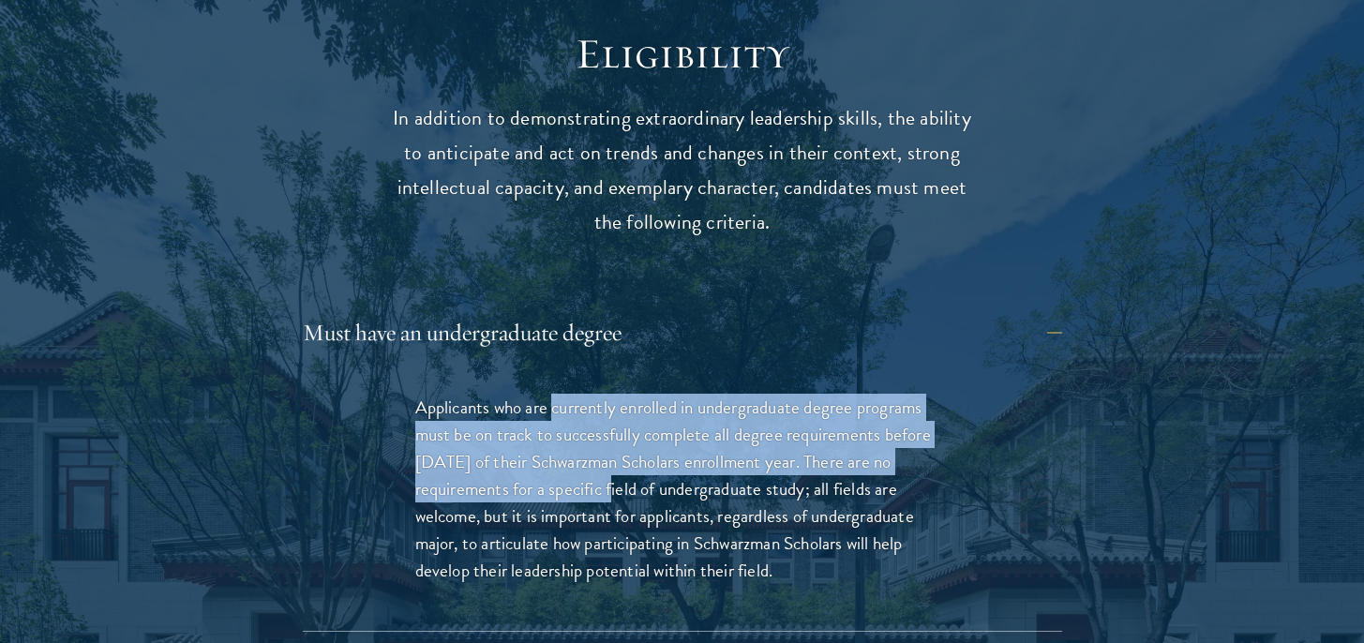
drag, startPoint x: 562, startPoint y: 465, endPoint x: 562, endPoint y: 372, distance: 92.8
click at [562, 394] on p "Applicants who are currently enrolled in undergraduate degree programs must be …" at bounding box center [682, 489] width 534 height 190
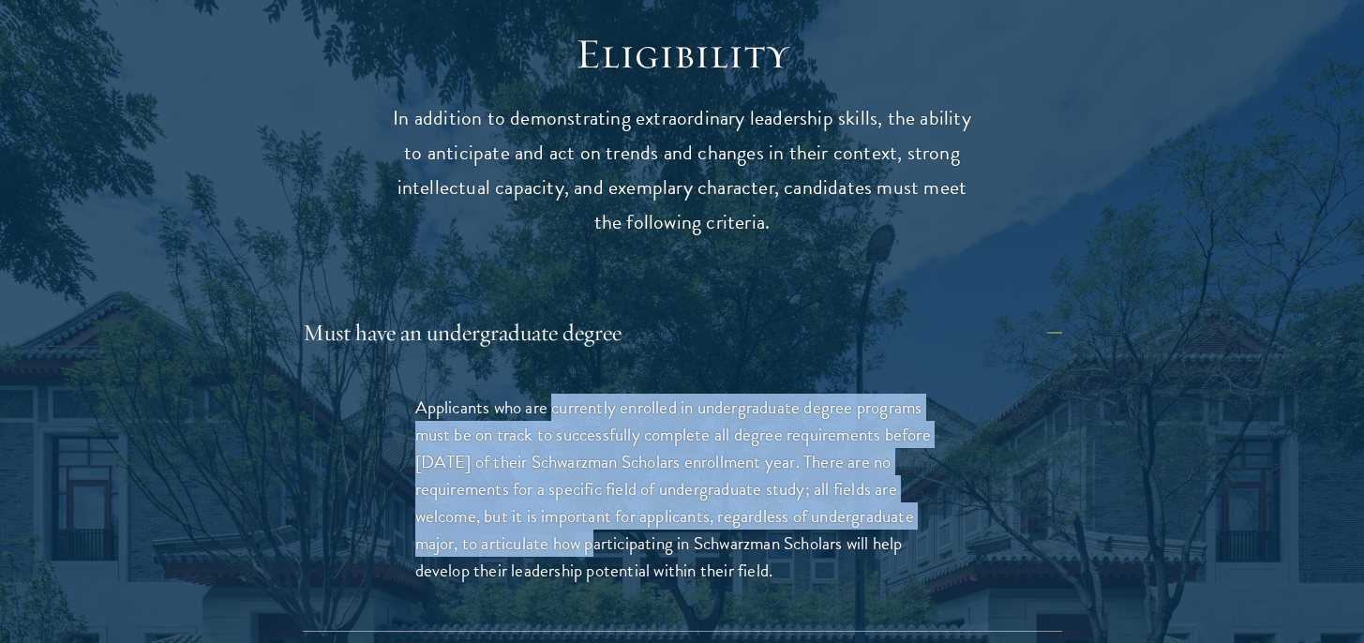
drag, startPoint x: 562, startPoint y: 372, endPoint x: 562, endPoint y: 505, distance: 133.2
click at [562, 505] on p "Applicants who are currently enrolled in undergraduate degree programs must be …" at bounding box center [682, 489] width 534 height 190
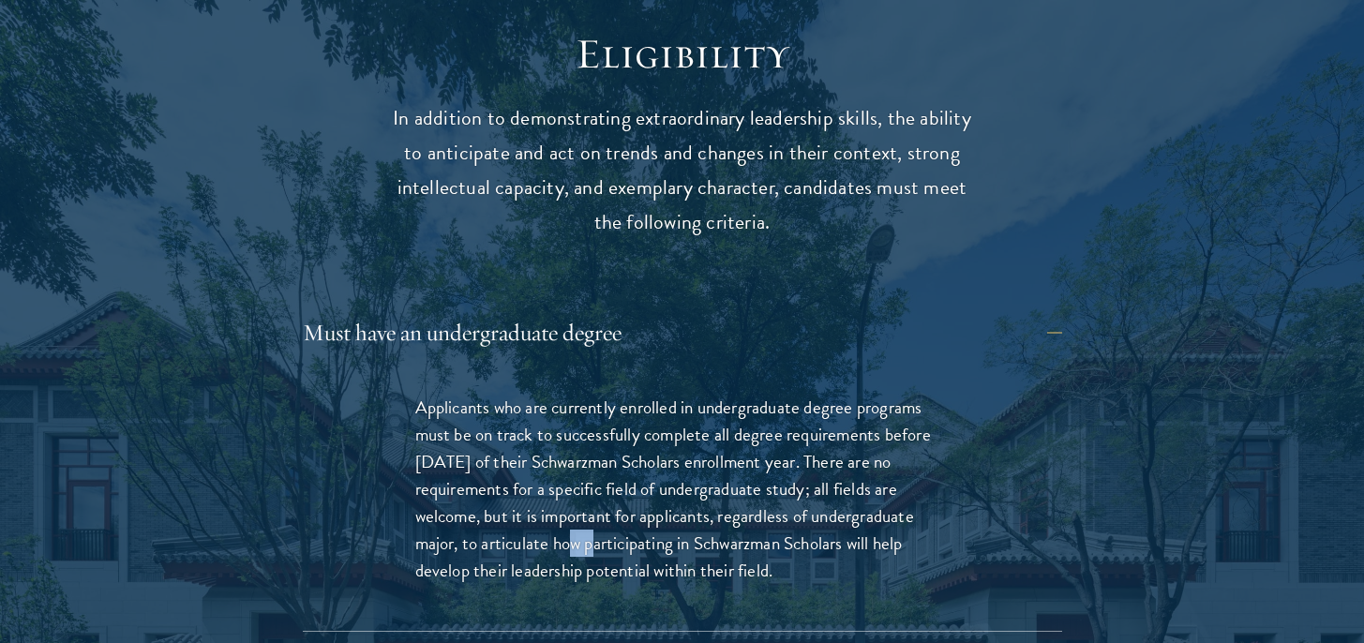
click at [562, 505] on p "Applicants who are currently enrolled in undergraduate degree programs must be …" at bounding box center [682, 489] width 534 height 190
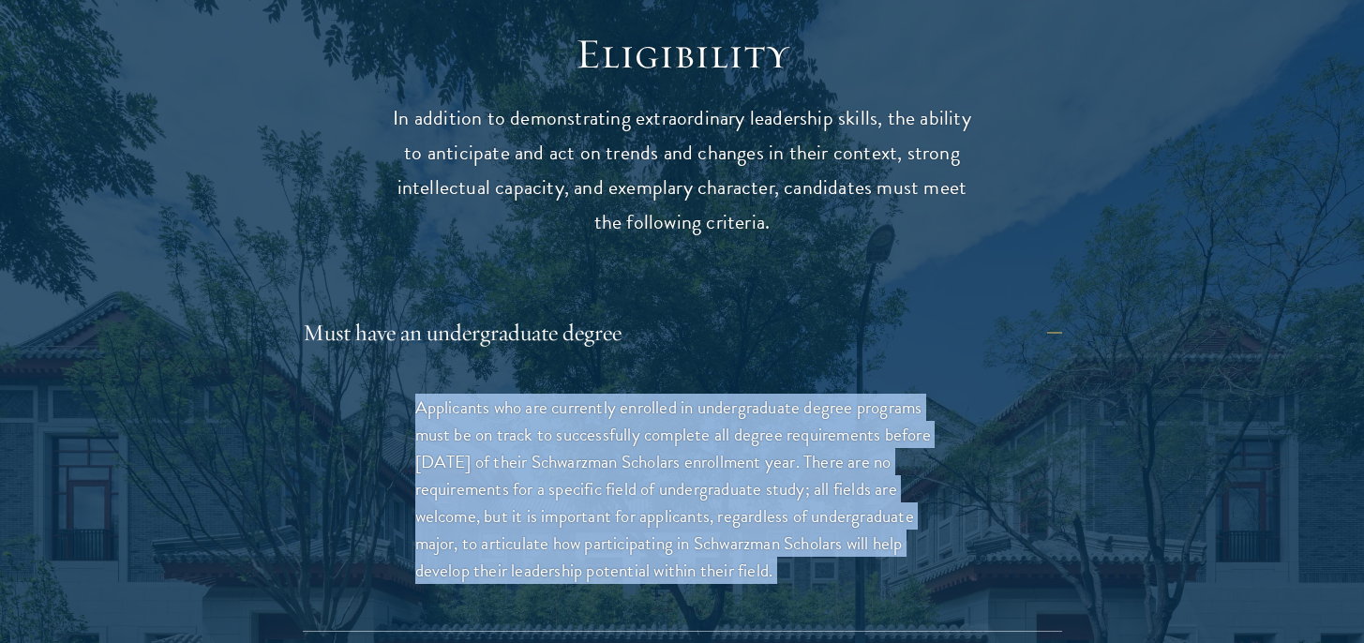
click at [562, 505] on p "Applicants who are currently enrolled in undergraduate degree programs must be …" at bounding box center [682, 489] width 534 height 190
click at [572, 562] on div "Applicants who are currently enrolled in undergraduate degree programs must be …" at bounding box center [682, 498] width 647 height 265
drag, startPoint x: 572, startPoint y: 562, endPoint x: 587, endPoint y: 365, distance: 197.5
click at [587, 366] on div "Applicants who are currently enrolled in undergraduate degree programs must be …" at bounding box center [682, 498] width 647 height 265
click at [587, 394] on p "Applicants who are currently enrolled in undergraduate degree programs must be …" at bounding box center [682, 489] width 534 height 190
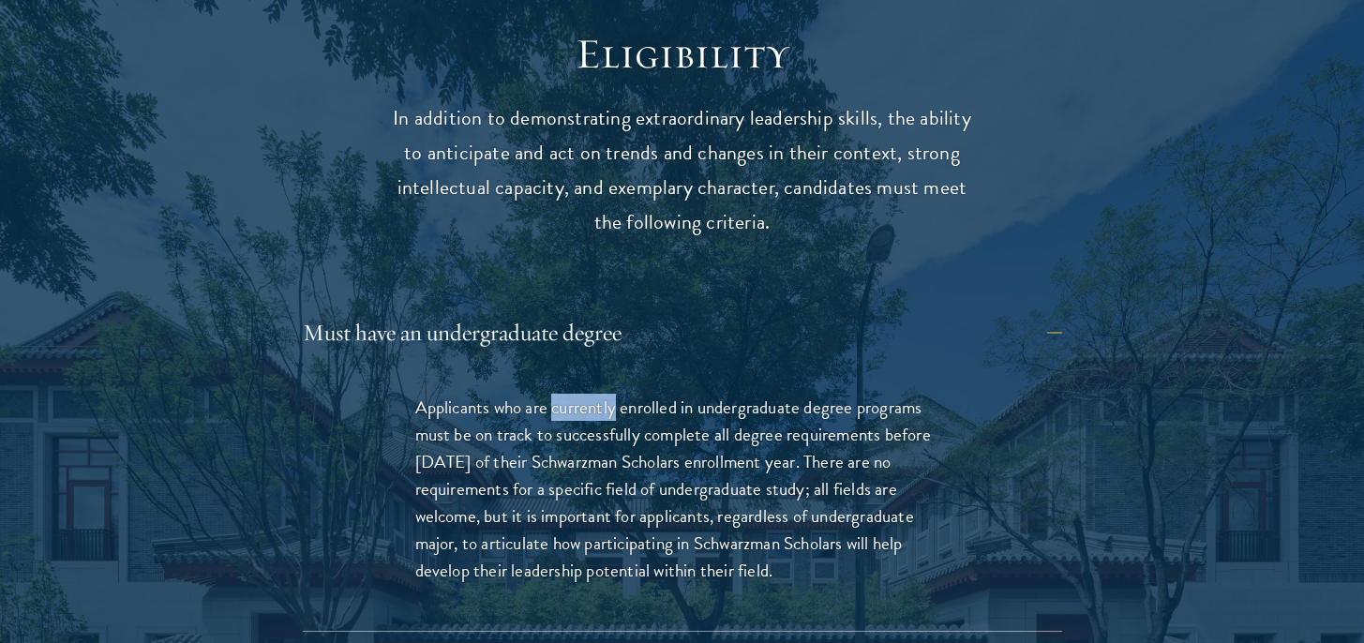
click at [587, 394] on p "Applicants who are currently enrolled in undergraduate degree programs must be …" at bounding box center [682, 489] width 534 height 190
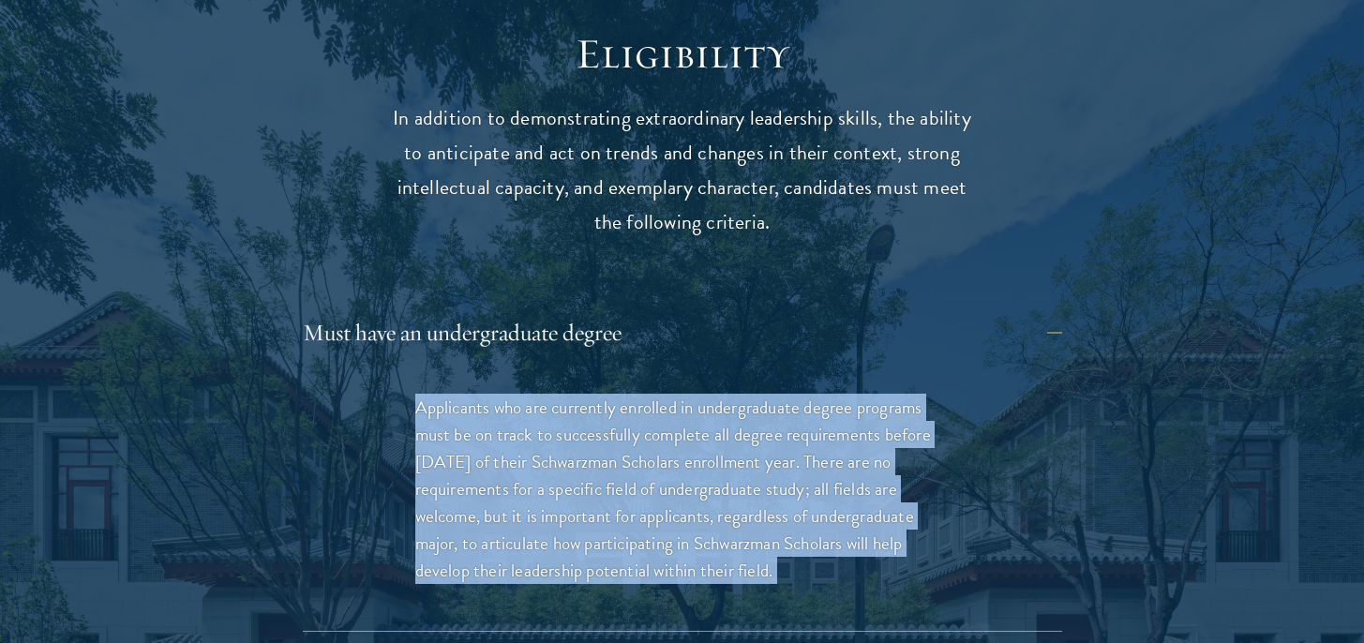
drag, startPoint x: 587, startPoint y: 365, endPoint x: 587, endPoint y: 481, distance: 116.3
click at [587, 476] on p "Applicants who are currently enrolled in undergraduate degree programs must be …" at bounding box center [682, 489] width 534 height 190
click at [587, 481] on p "Applicants who are currently enrolled in undergraduate degree programs must be …" at bounding box center [682, 489] width 534 height 190
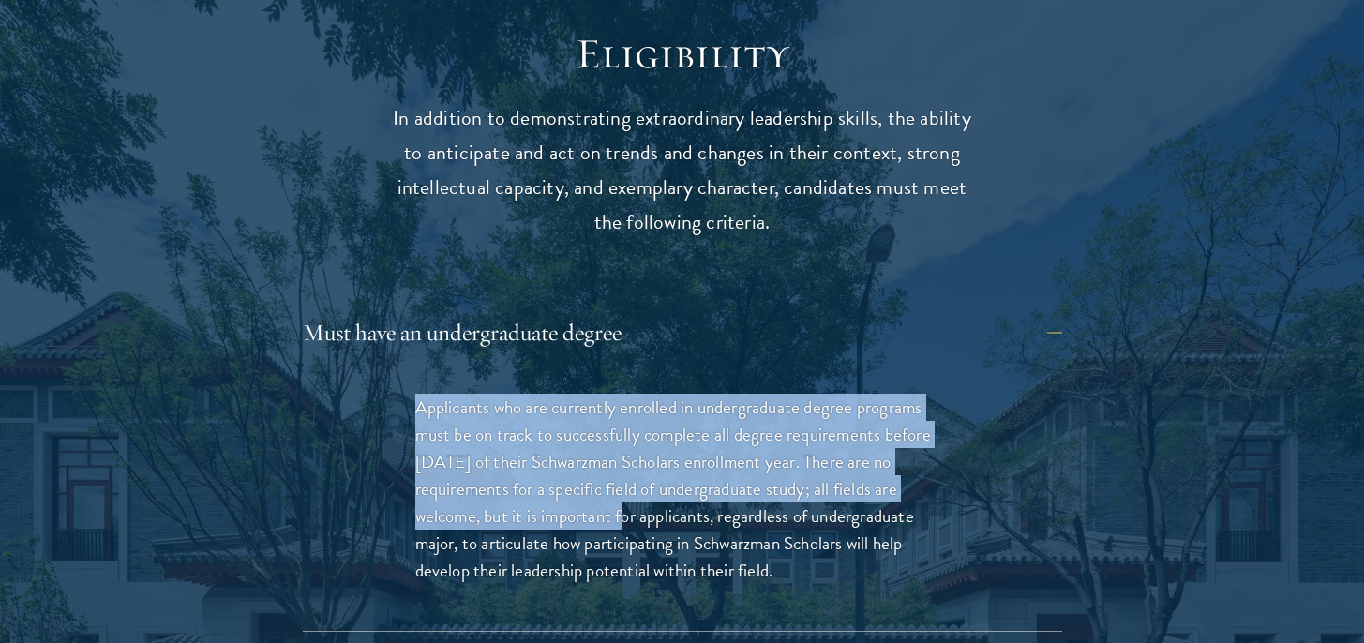
drag, startPoint x: 587, startPoint y: 481, endPoint x: 531, endPoint y: 329, distance: 162.0
click at [531, 366] on div "Applicants who are currently enrolled in undergraduate degree programs must be …" at bounding box center [682, 498] width 647 height 265
click at [490, 310] on button "Must have an undergraduate degree" at bounding box center [697, 332] width 760 height 45
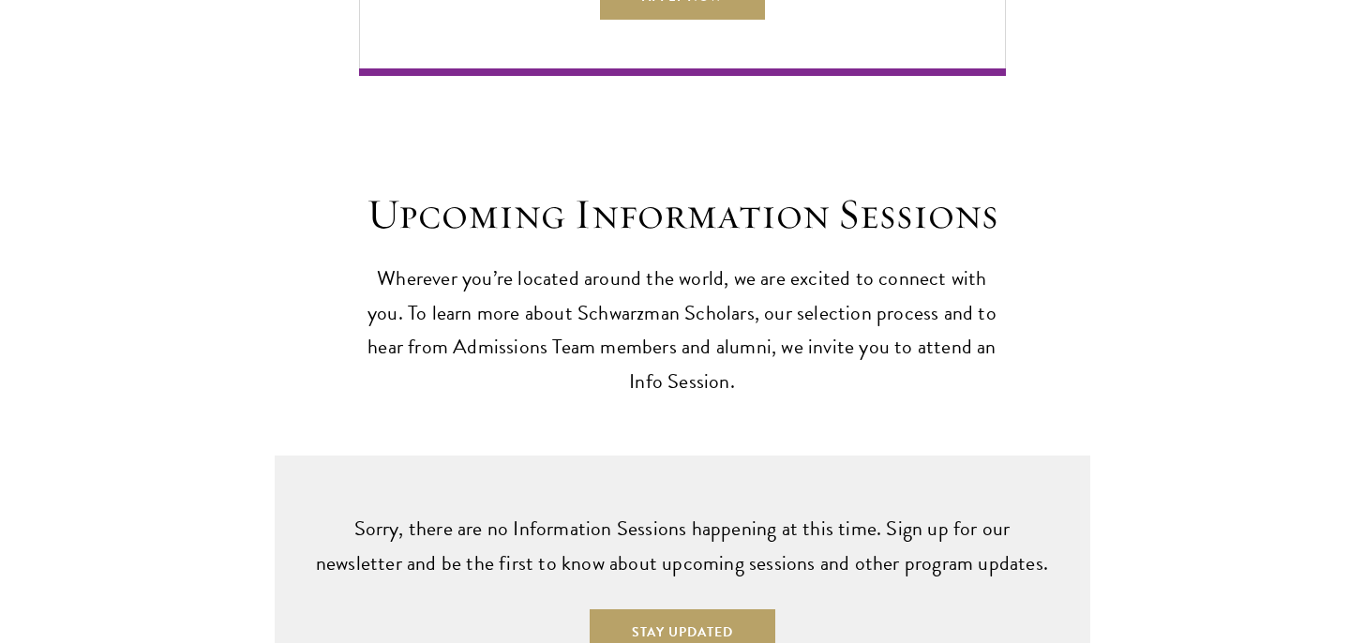
scroll to position [4886, 0]
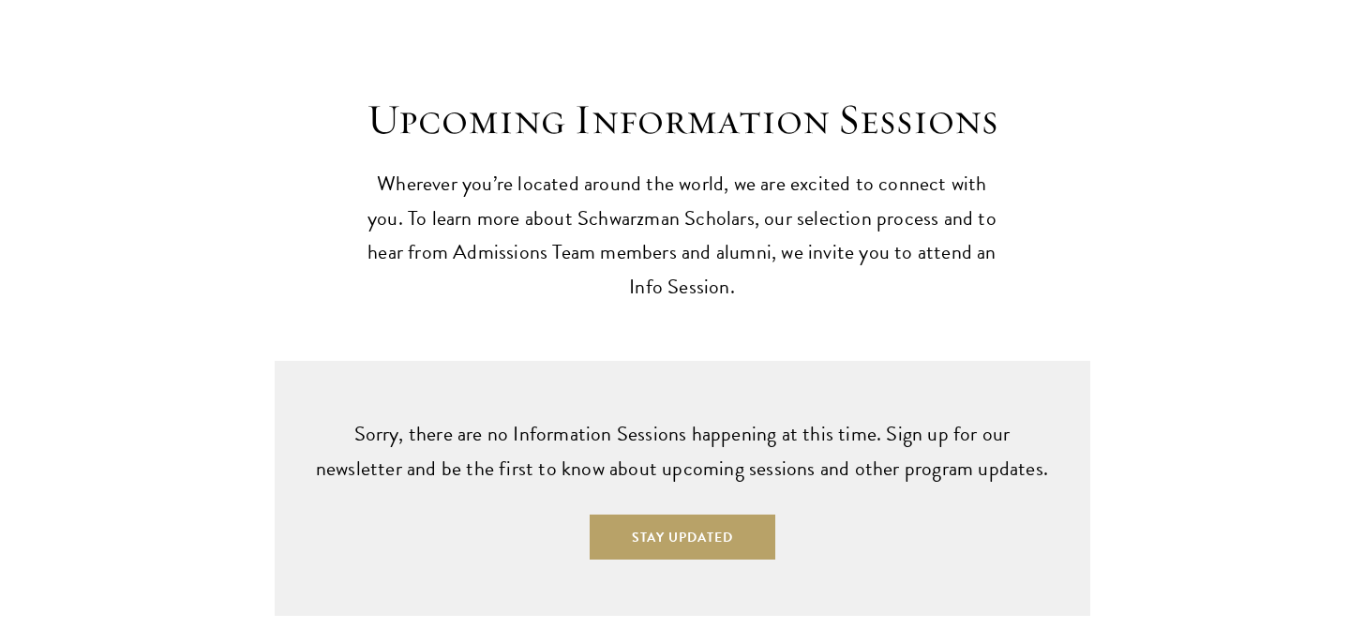
click at [589, 167] on p "Wherever you’re located around the world, we are excited to connect with you. T…" at bounding box center [682, 236] width 647 height 139
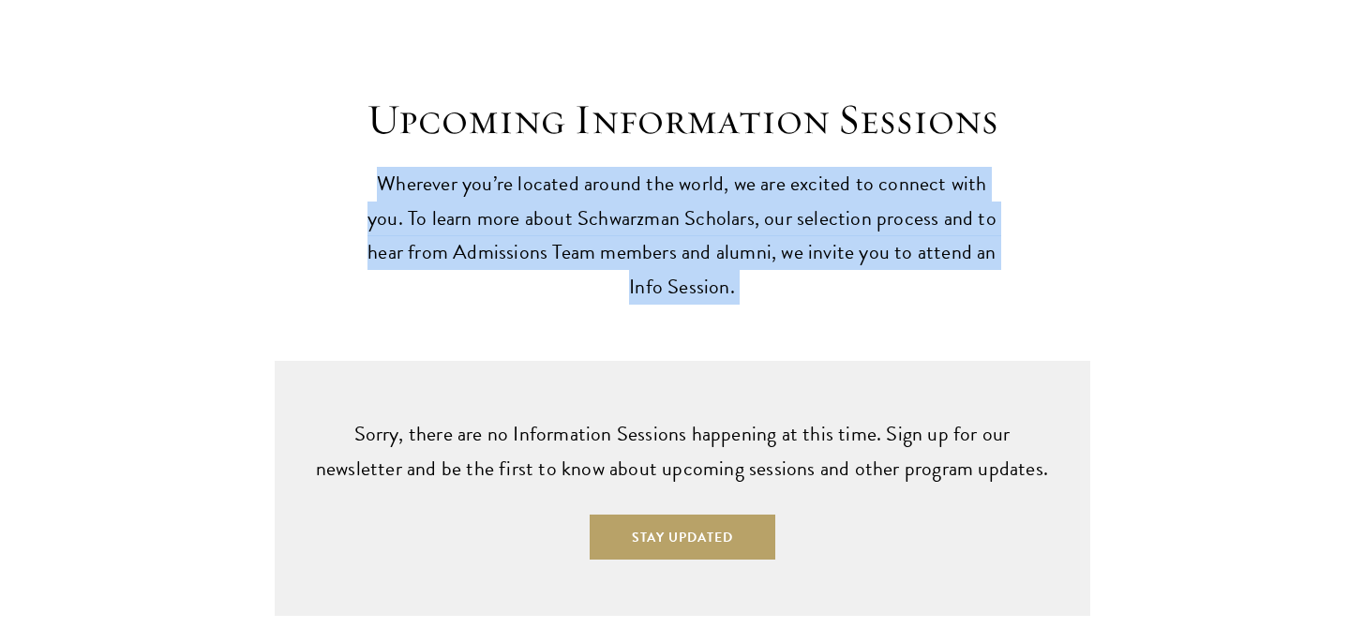
drag, startPoint x: 589, startPoint y: 161, endPoint x: 589, endPoint y: 324, distance: 162.2
click at [589, 324] on div "Upcoming Information Sessions Wherever you’re located around the world, we are …" at bounding box center [682, 299] width 1364 height 636
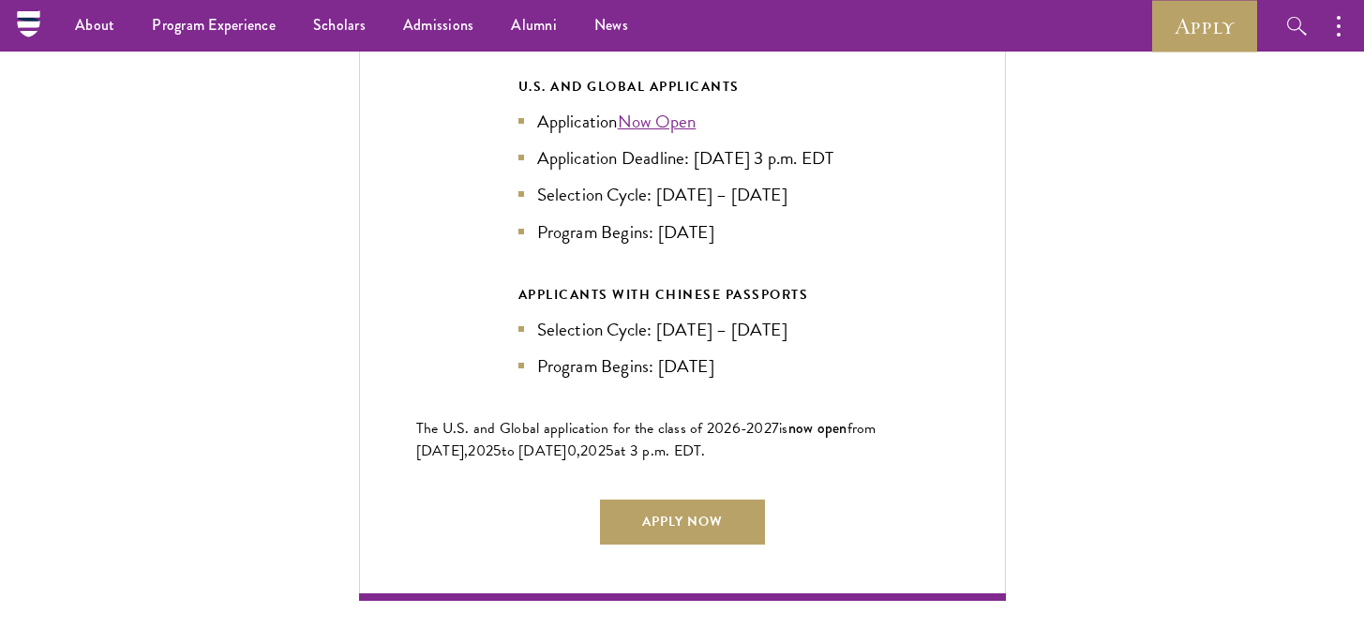
scroll to position [4186, 0]
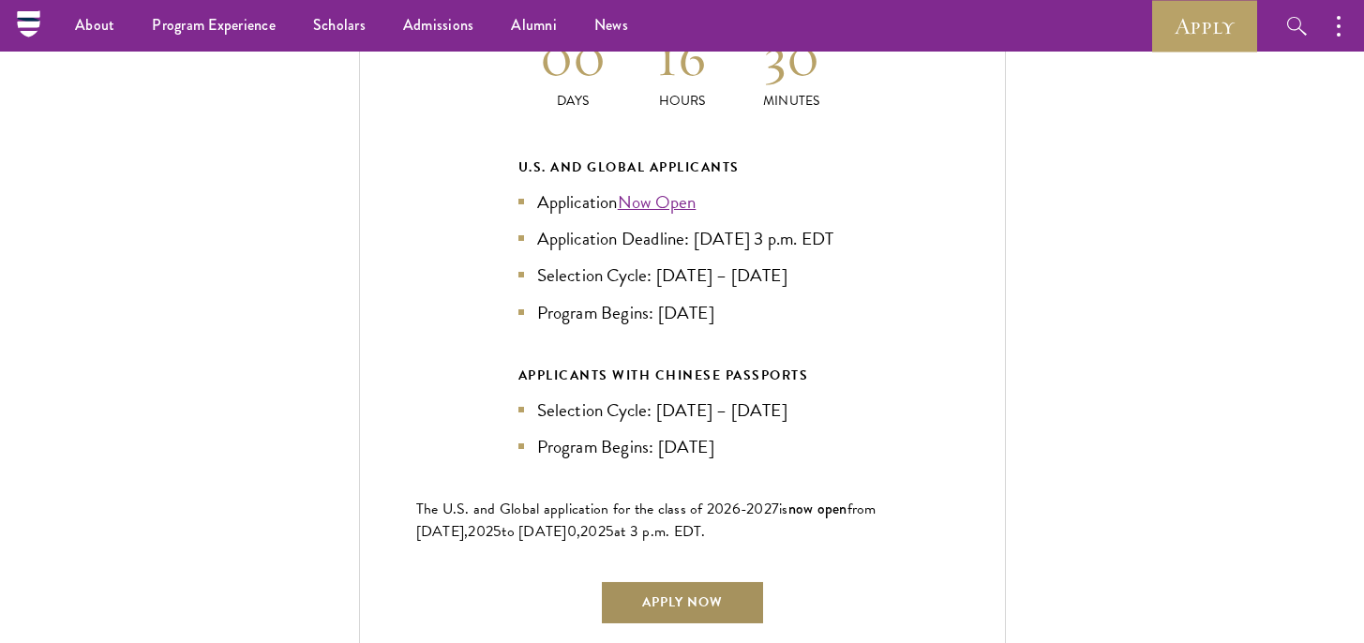
click at [675, 594] on link "Apply Now" at bounding box center [682, 602] width 165 height 45
